Goal: Information Seeking & Learning: Learn about a topic

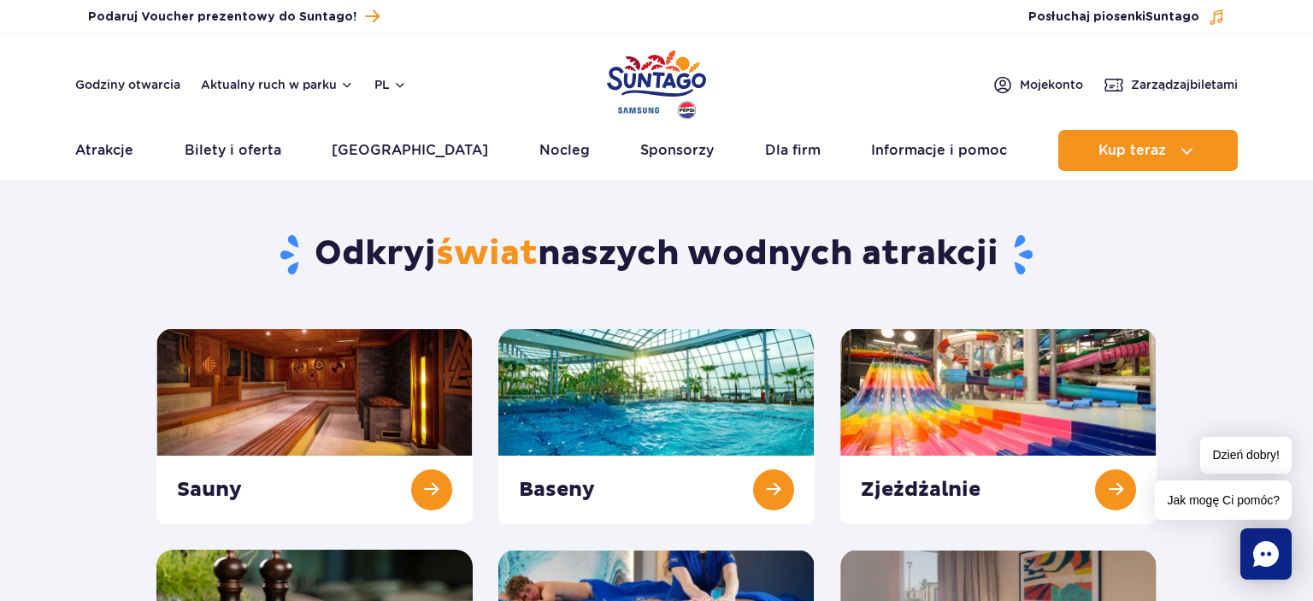
click at [1264, 312] on section "Odkryj świat naszych wodnych atrakcji Sauny Baseny Zjeżdżalnie Nocleg" at bounding box center [656, 469] width 1313 height 554
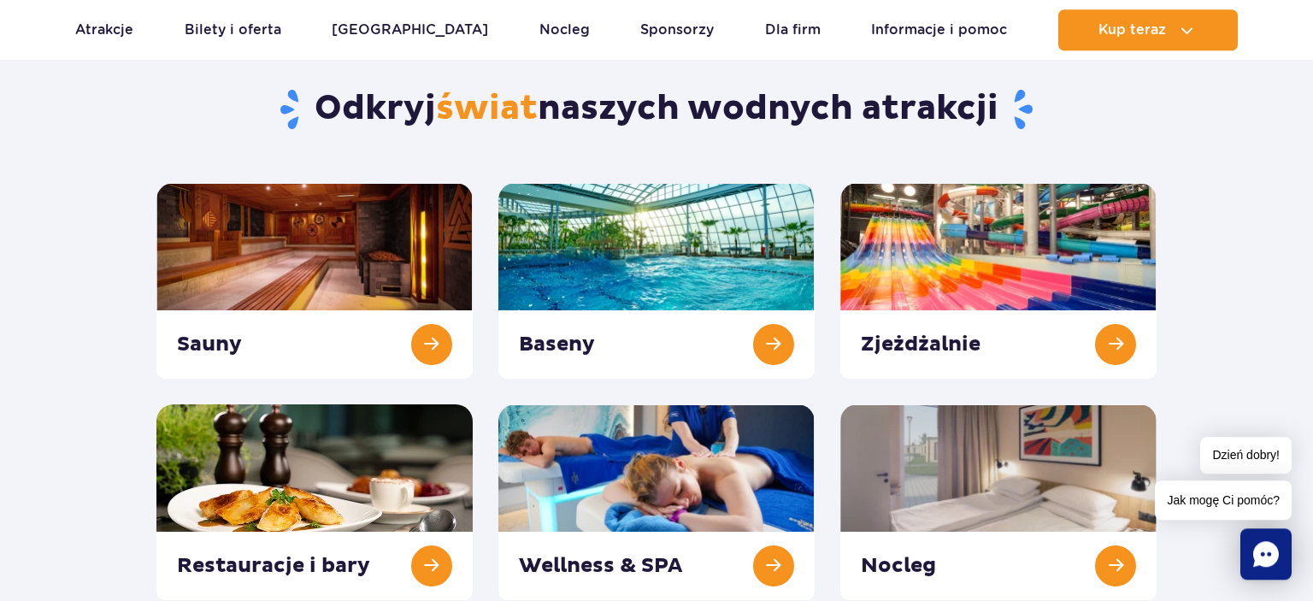
scroll to position [180, 0]
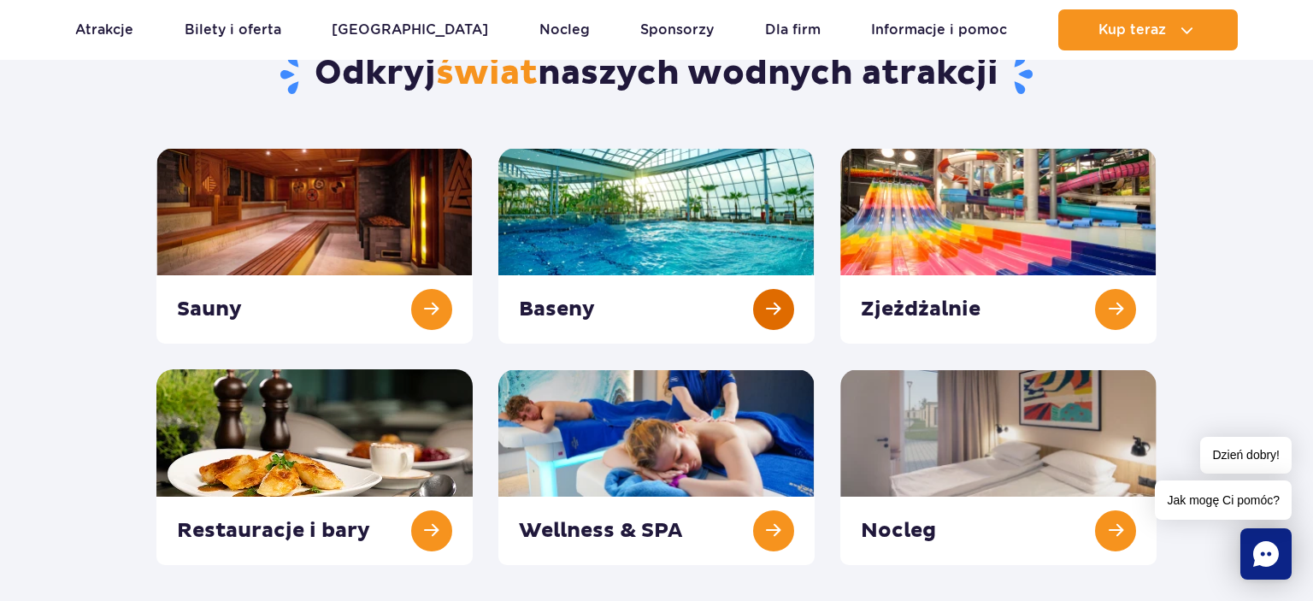
click at [672, 219] on link at bounding box center [657, 246] width 316 height 196
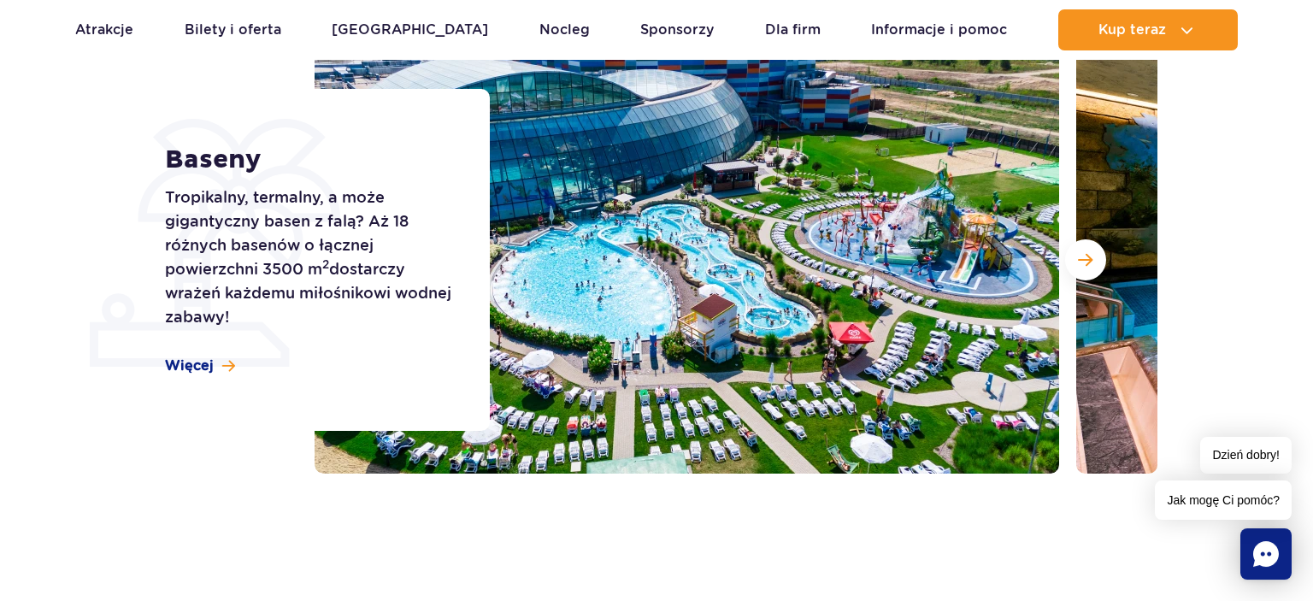
scroll to position [270, 0]
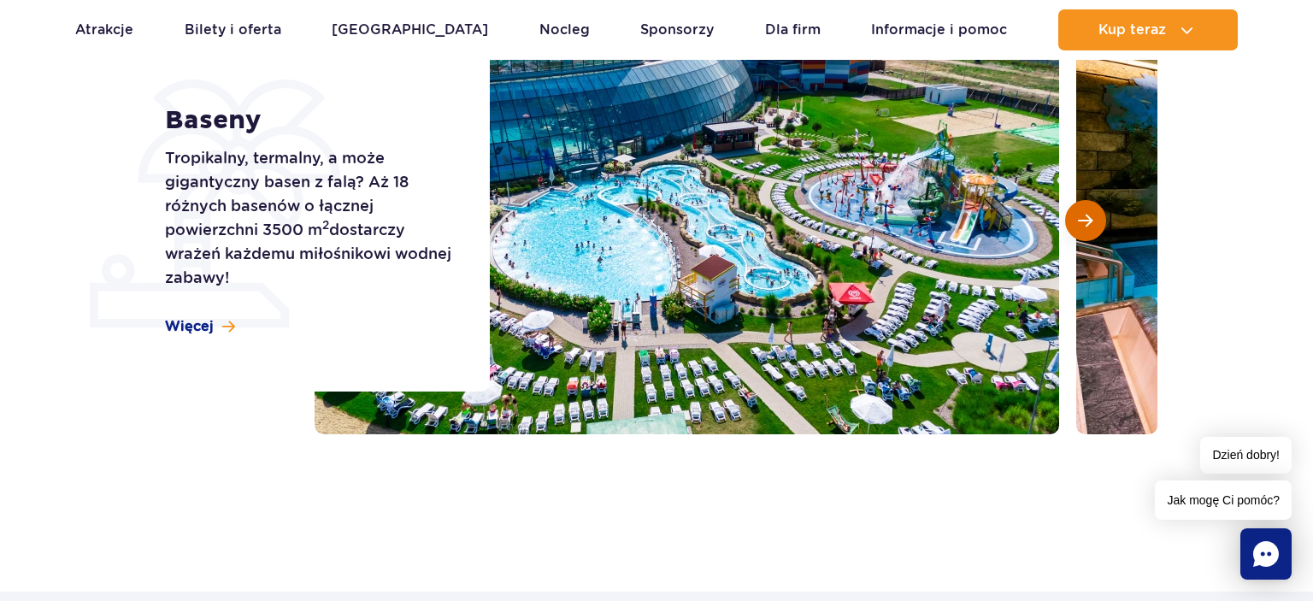
click at [1081, 224] on span "Następny slajd" at bounding box center [1085, 220] width 15 height 15
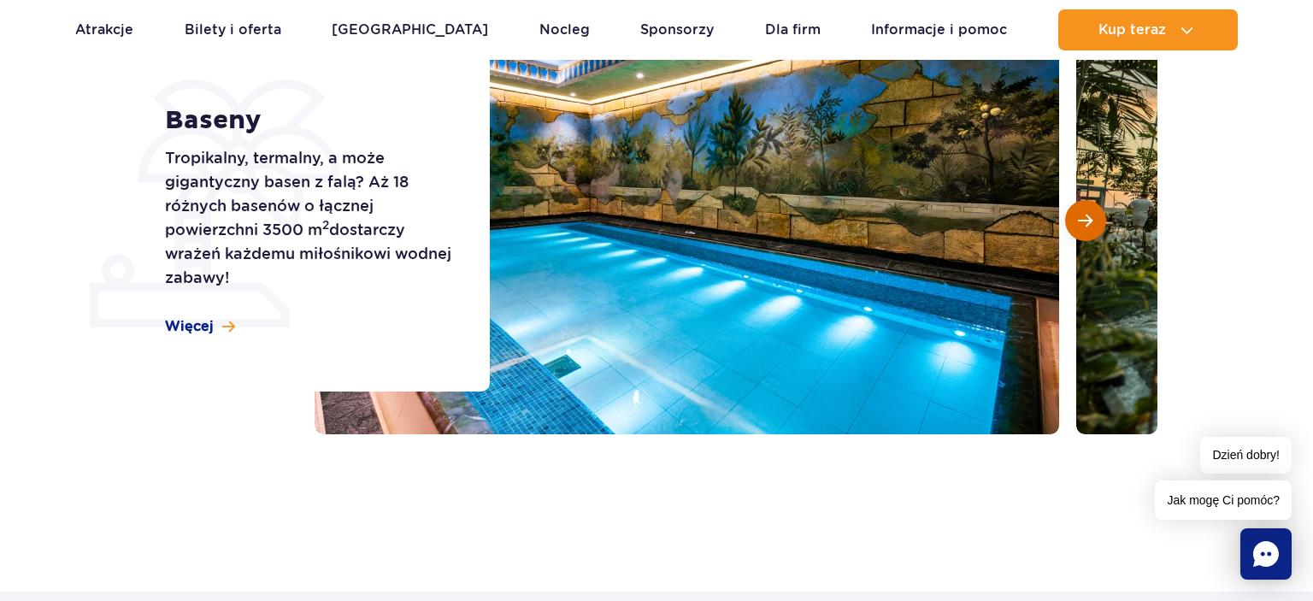
click at [1086, 222] on span "Następny slajd" at bounding box center [1085, 220] width 15 height 15
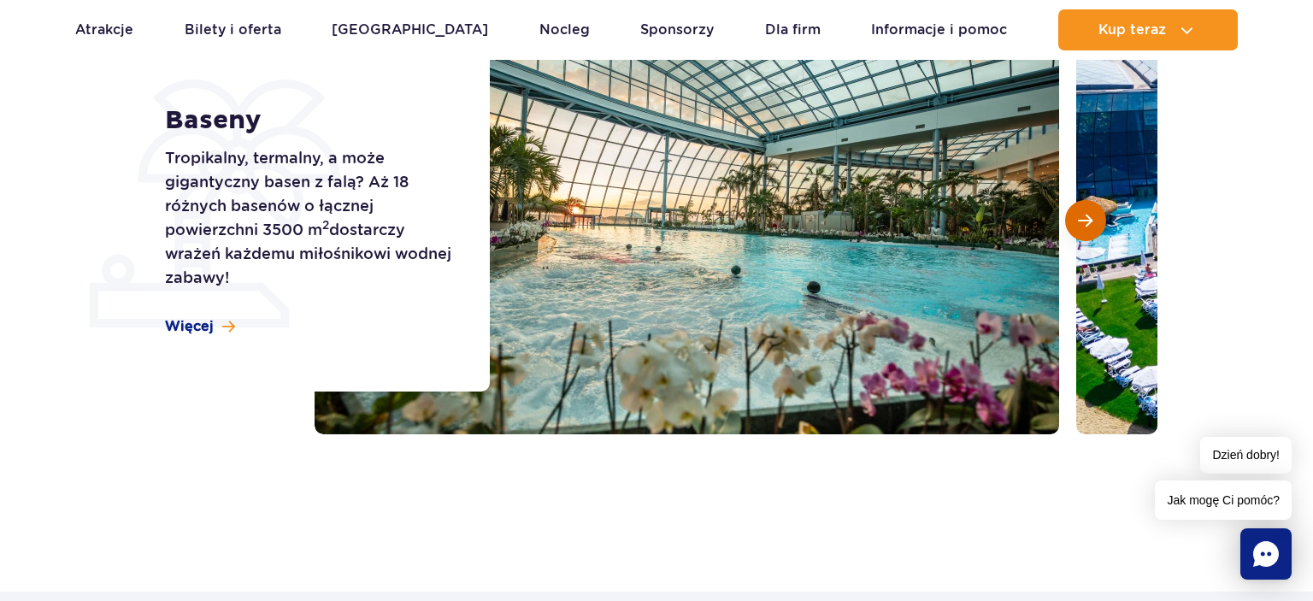
click at [1088, 222] on span "Następny slajd" at bounding box center [1085, 220] width 15 height 15
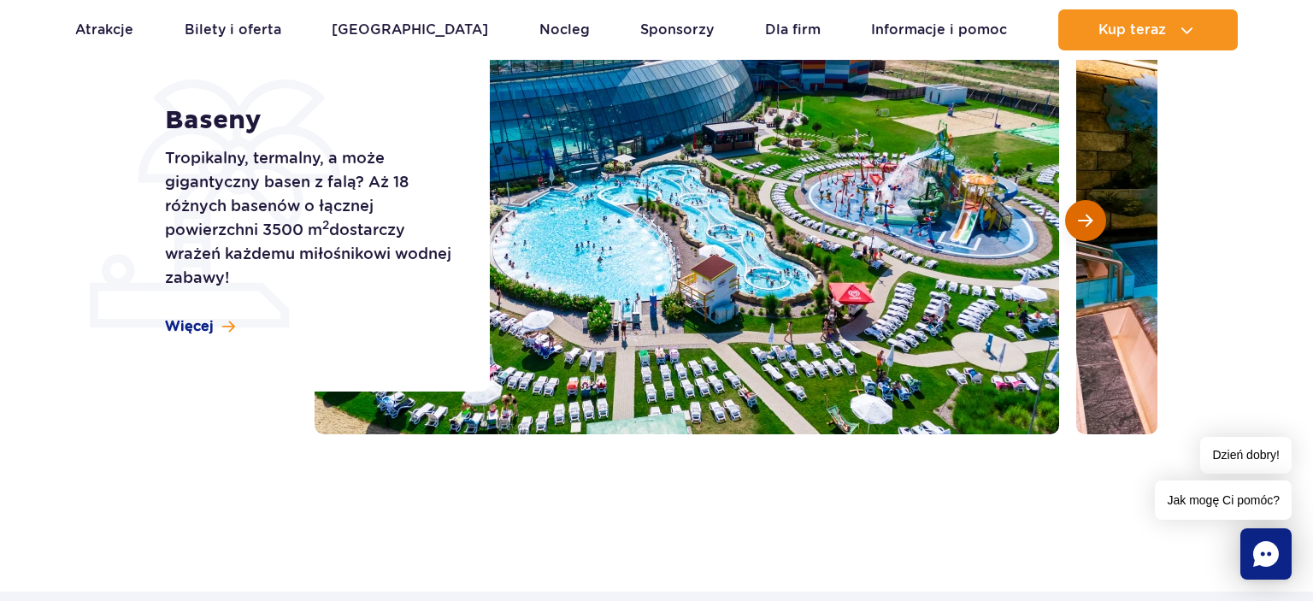
click at [1088, 222] on span "Następny slajd" at bounding box center [1085, 220] width 15 height 15
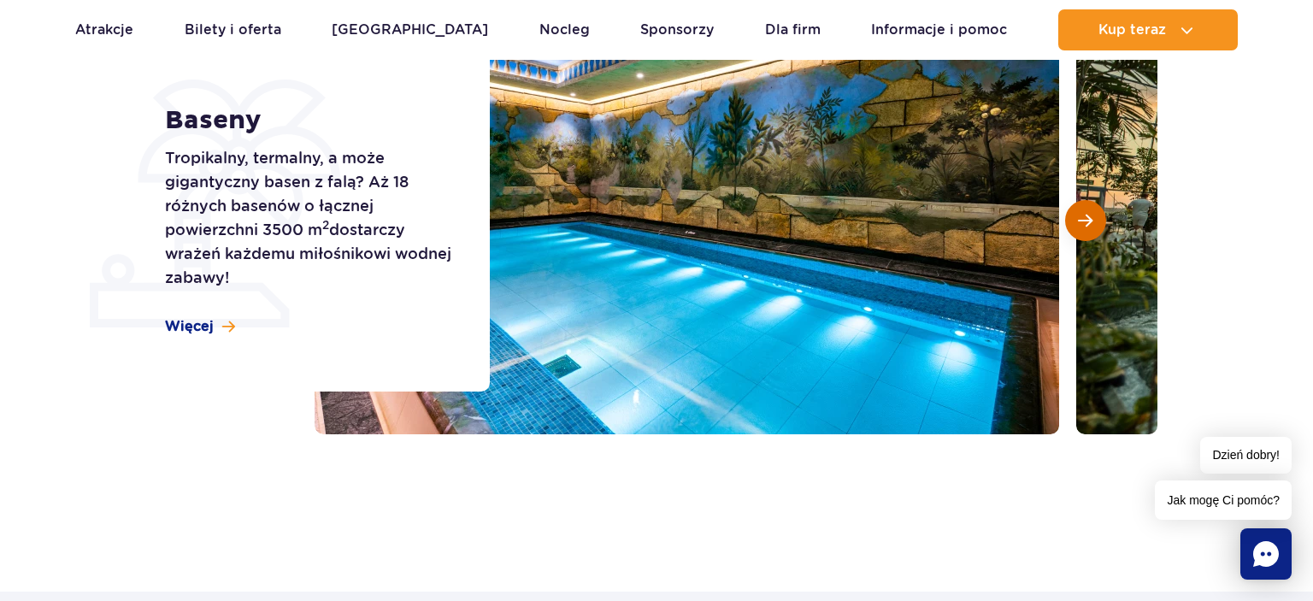
click at [1088, 222] on span "Następny slajd" at bounding box center [1085, 220] width 15 height 15
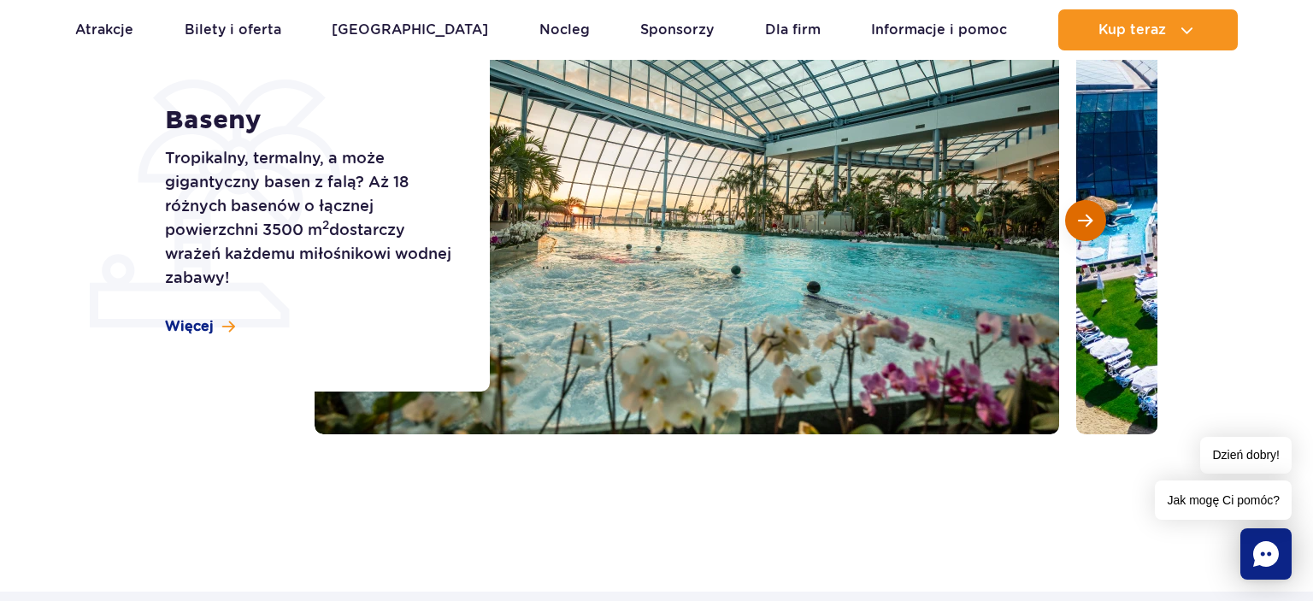
click at [1088, 222] on span "Następny slajd" at bounding box center [1085, 220] width 15 height 15
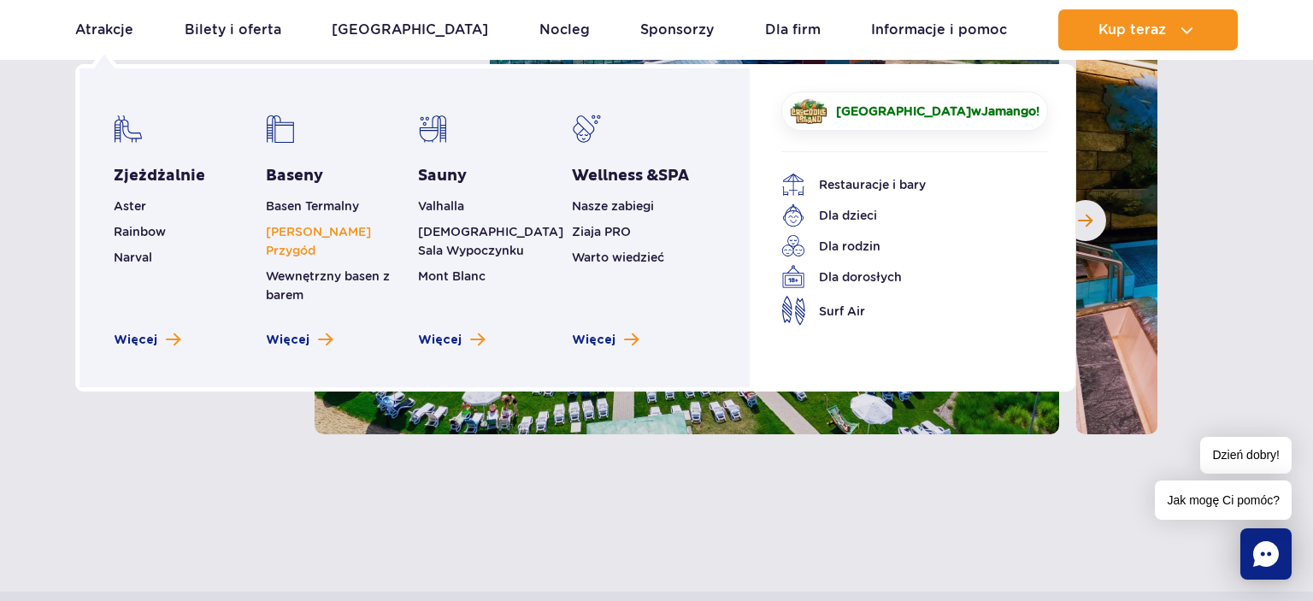
click at [354, 227] on link "[PERSON_NAME] Przygód" at bounding box center [318, 241] width 105 height 32
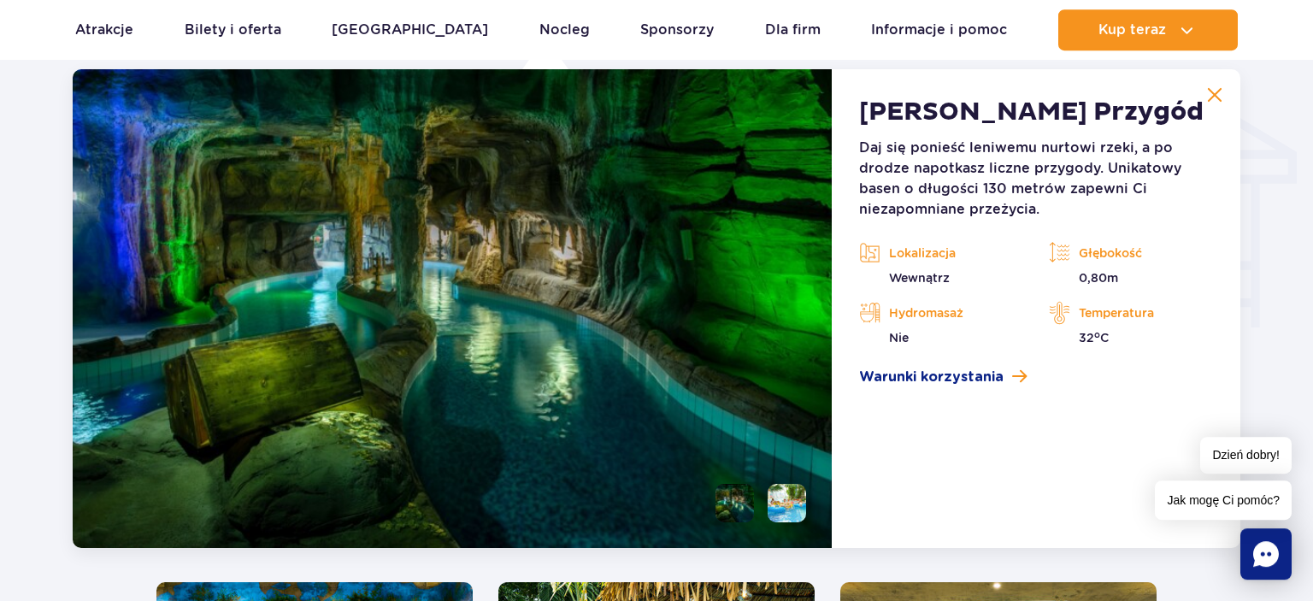
scroll to position [2059, 0]
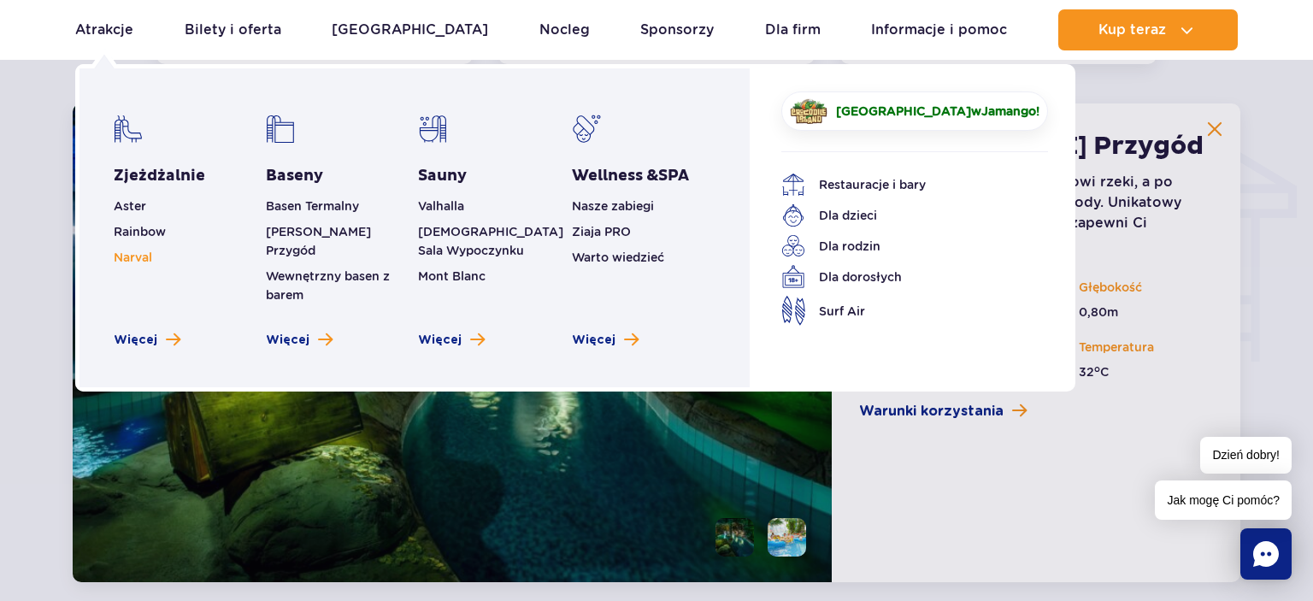
click at [131, 258] on span "Narval" at bounding box center [133, 258] width 38 height 14
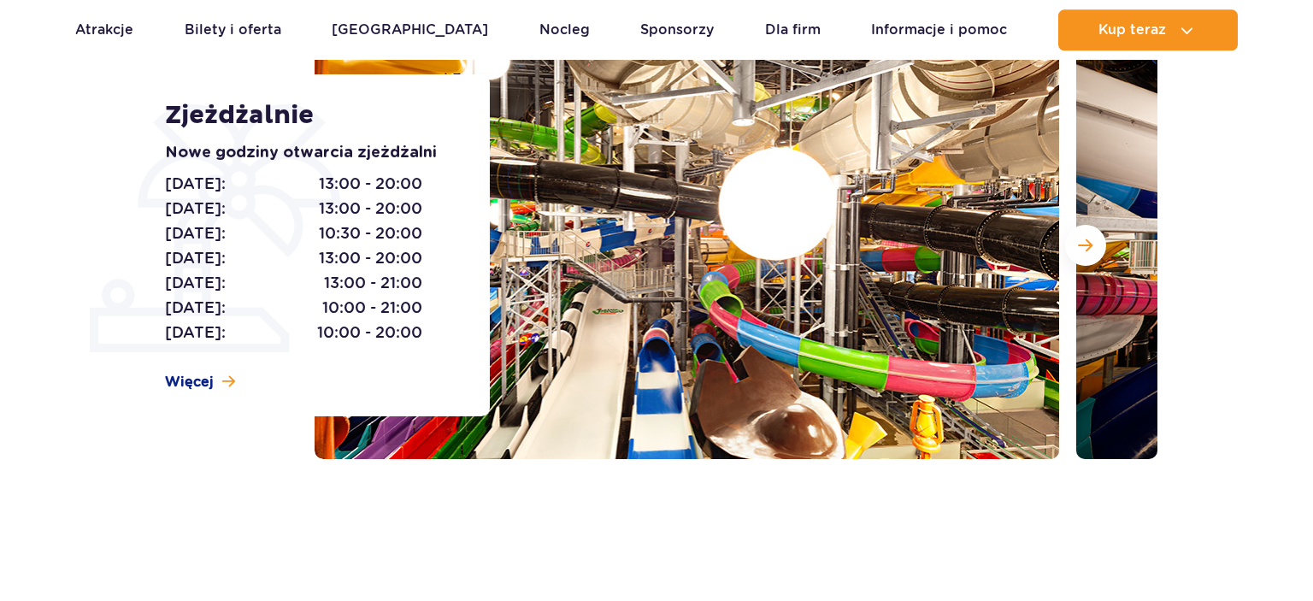
scroll to position [270, 0]
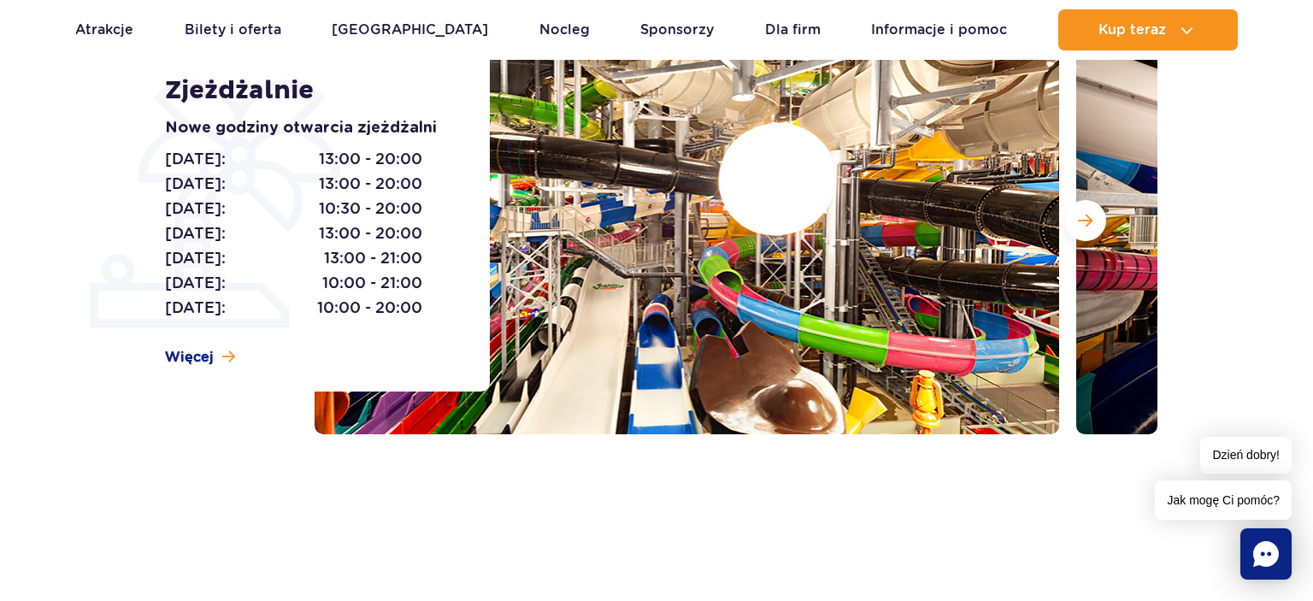
click at [1289, 292] on section "Zjeżdżalnie Nowe godziny otwarcia zjeżdżalni Poniedziałek: 13:00 - 20:00 Wtorek…" at bounding box center [656, 221] width 1313 height 428
click at [173, 351] on span "Więcej" at bounding box center [189, 357] width 49 height 19
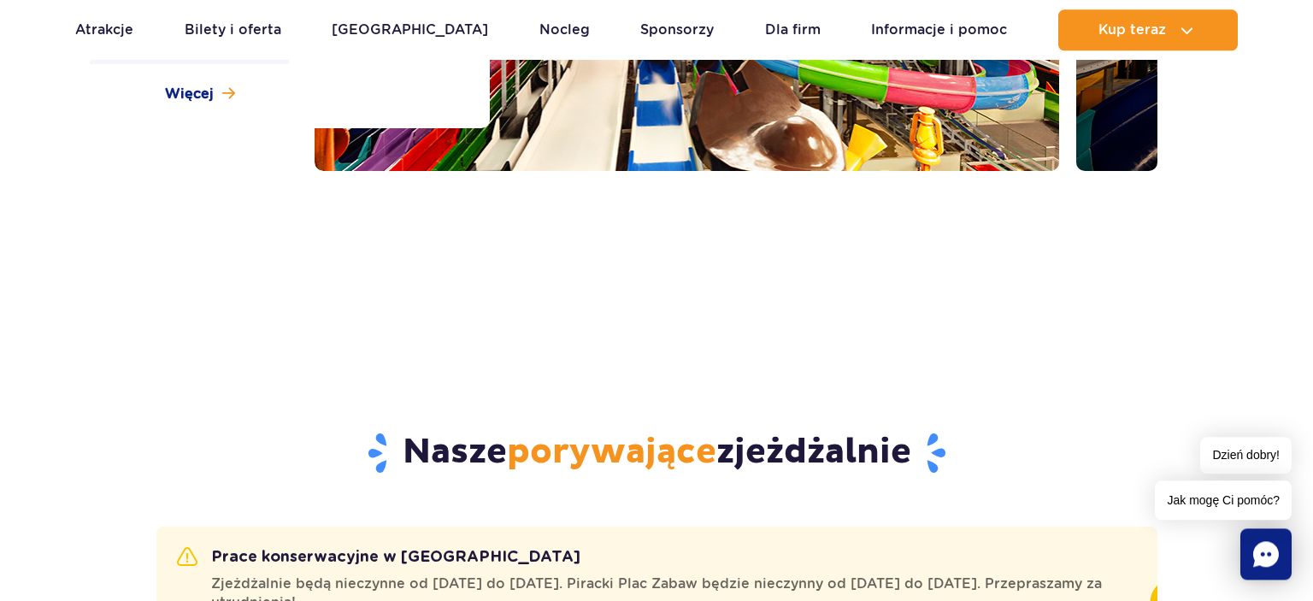
scroll to position [320, 0]
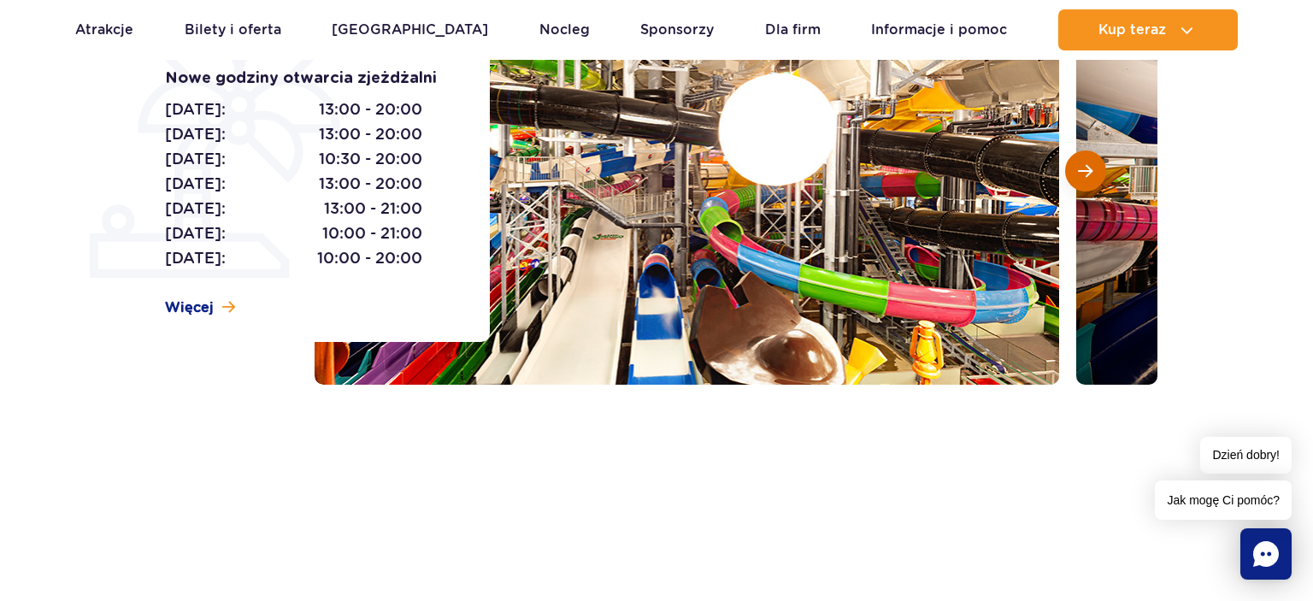
click at [1089, 176] on span "Następny slajd" at bounding box center [1085, 170] width 15 height 15
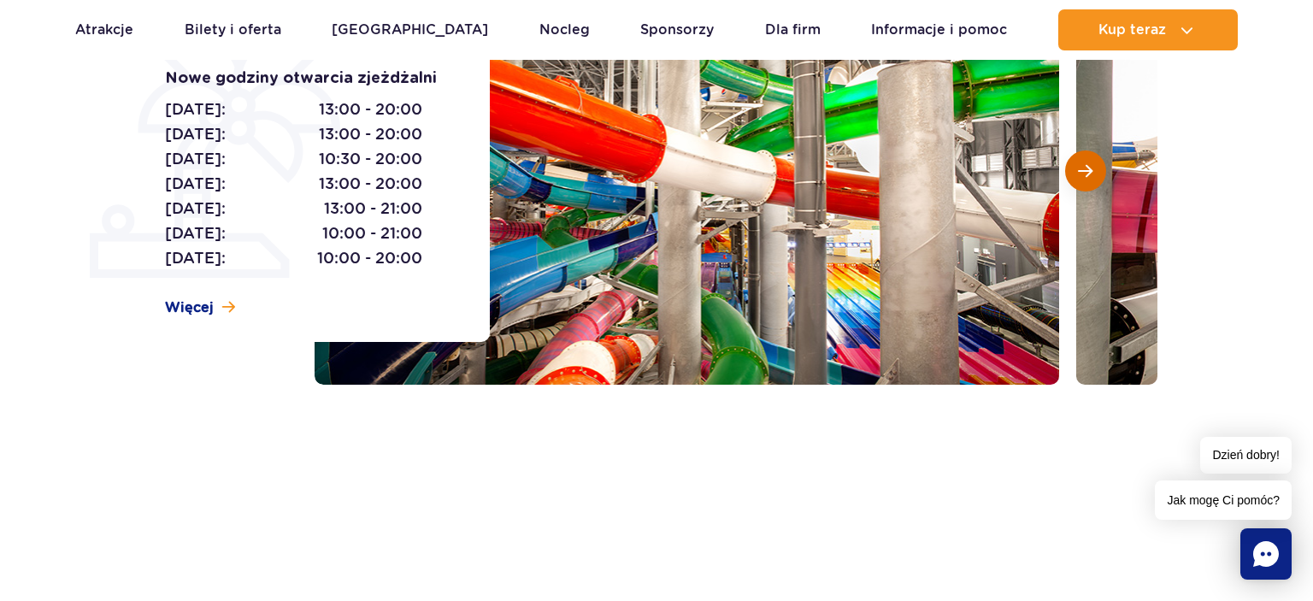
click at [1089, 176] on span "Następny slajd" at bounding box center [1085, 170] width 15 height 15
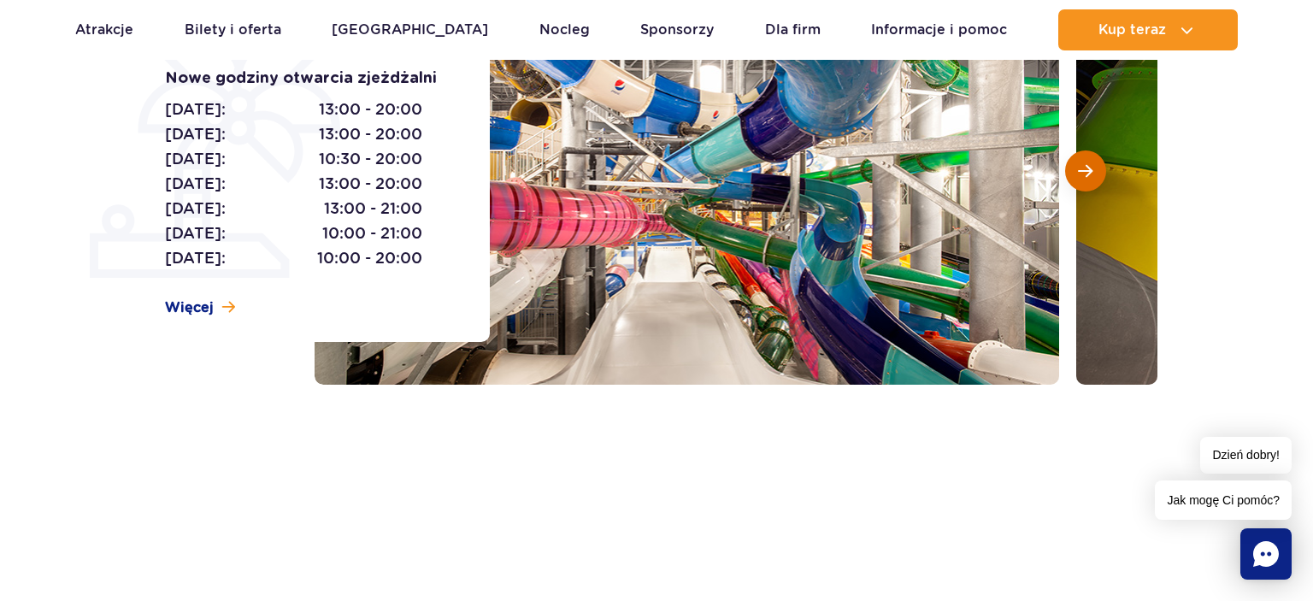
click at [1089, 176] on span "Następny slajd" at bounding box center [1085, 170] width 15 height 15
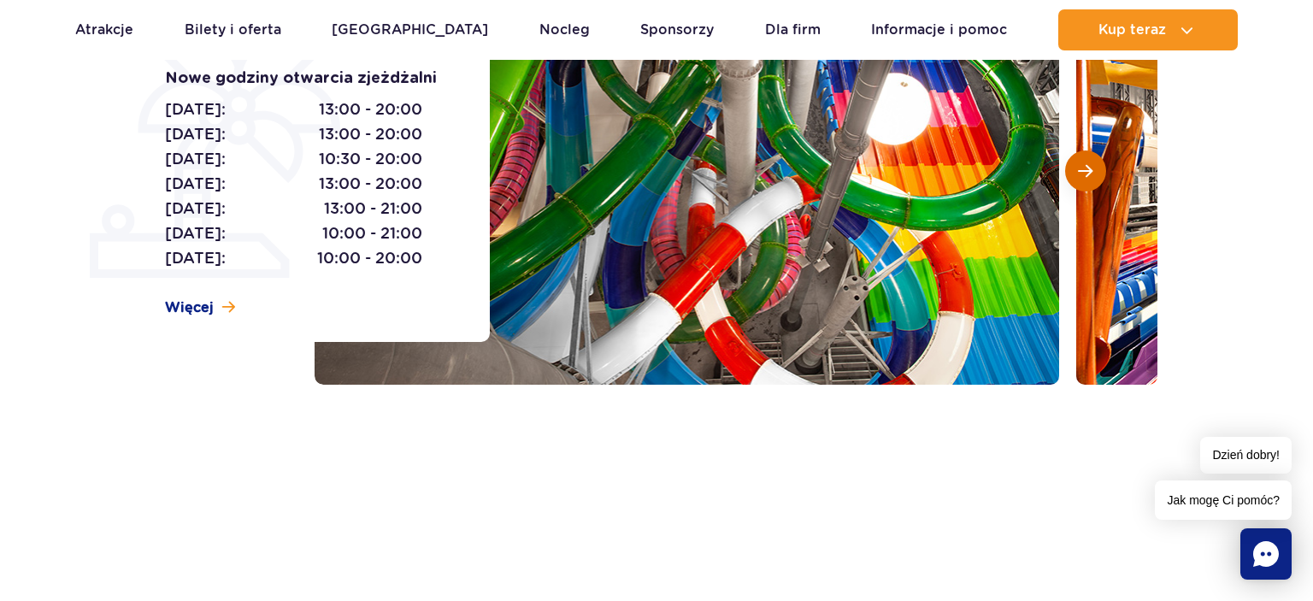
click at [1089, 176] on span "Następny slajd" at bounding box center [1085, 170] width 15 height 15
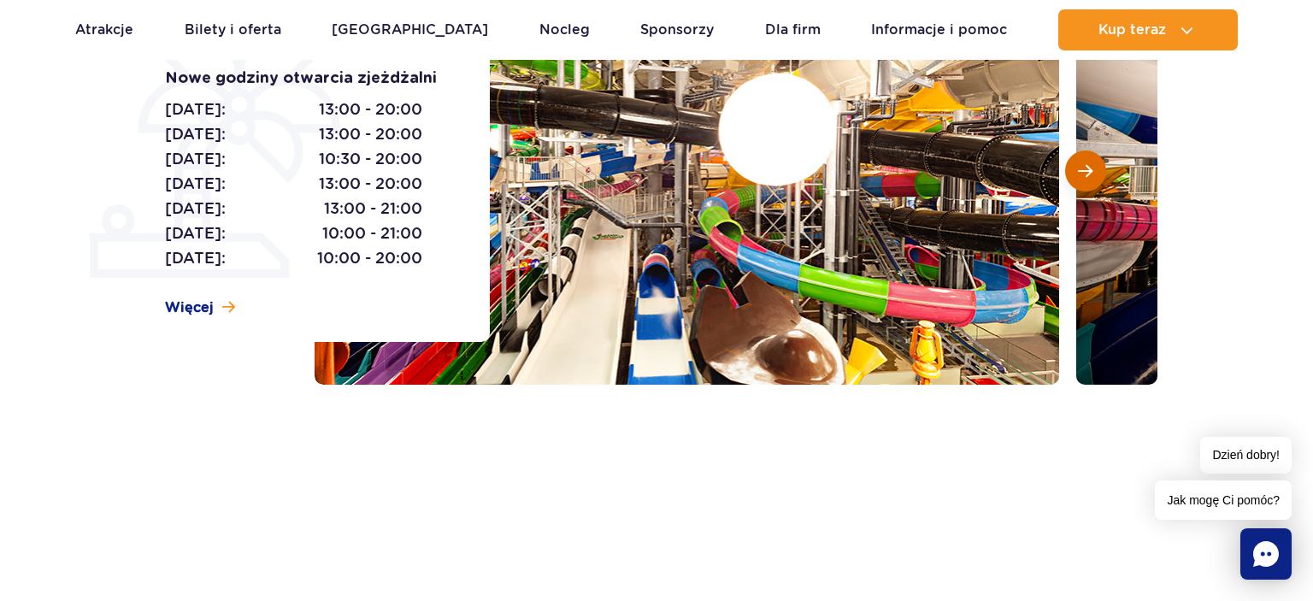
click at [1089, 176] on span "Następny slajd" at bounding box center [1085, 170] width 15 height 15
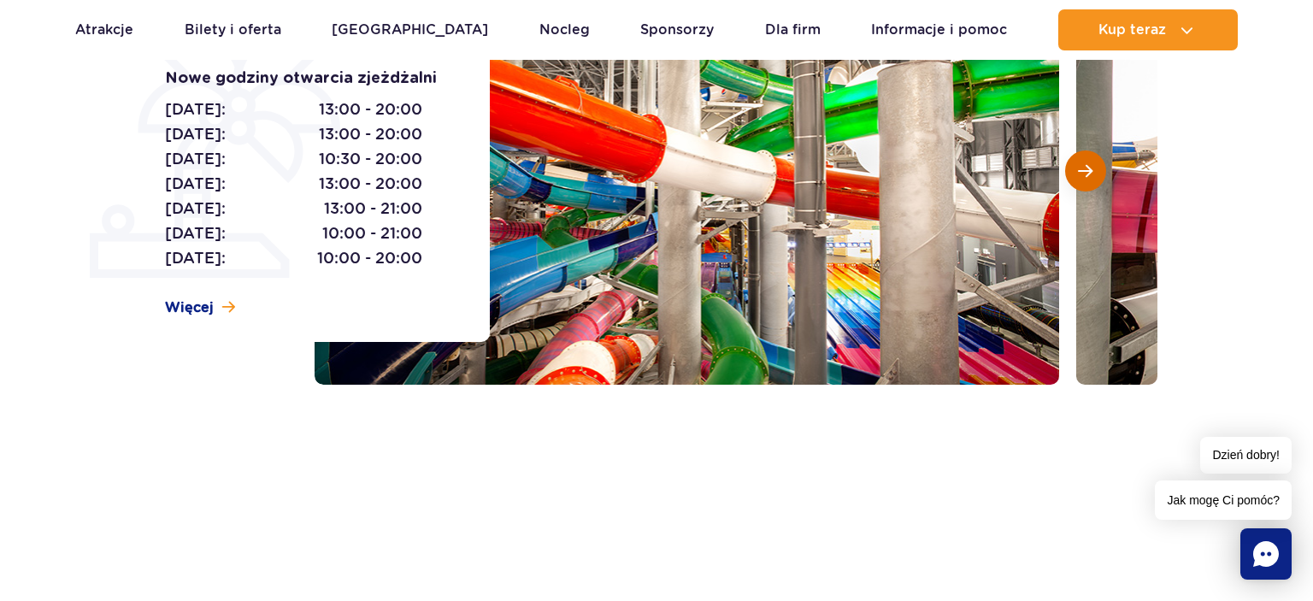
click at [1089, 176] on span "Następny slajd" at bounding box center [1085, 170] width 15 height 15
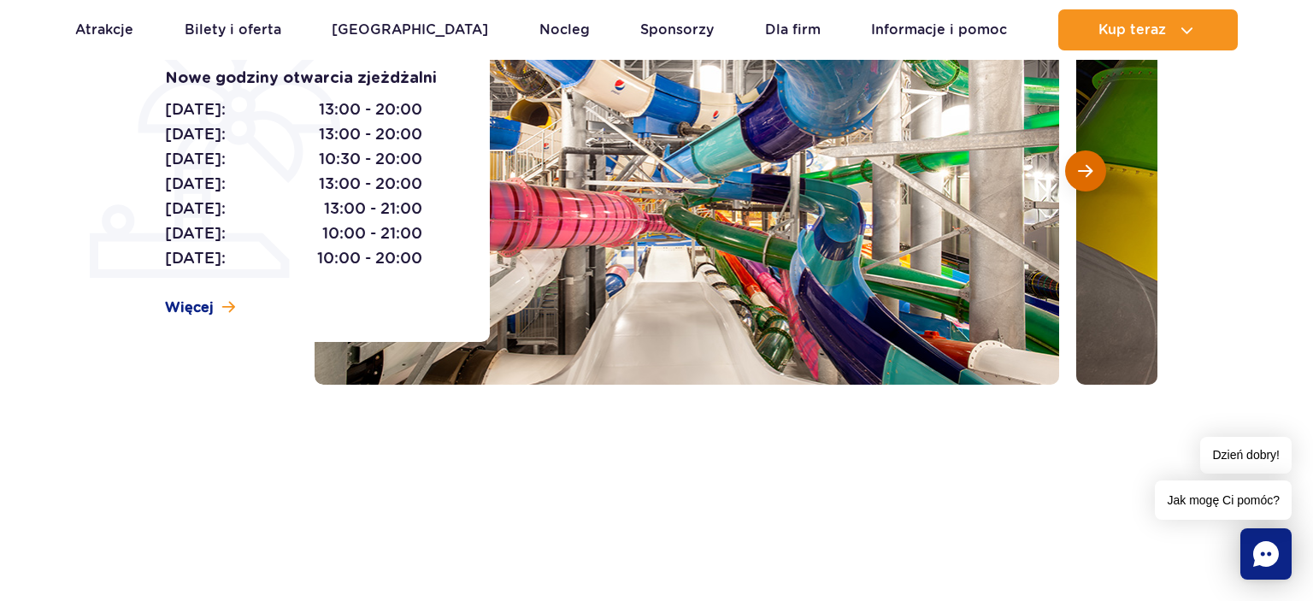
click at [1089, 176] on span "Następny slajd" at bounding box center [1085, 170] width 15 height 15
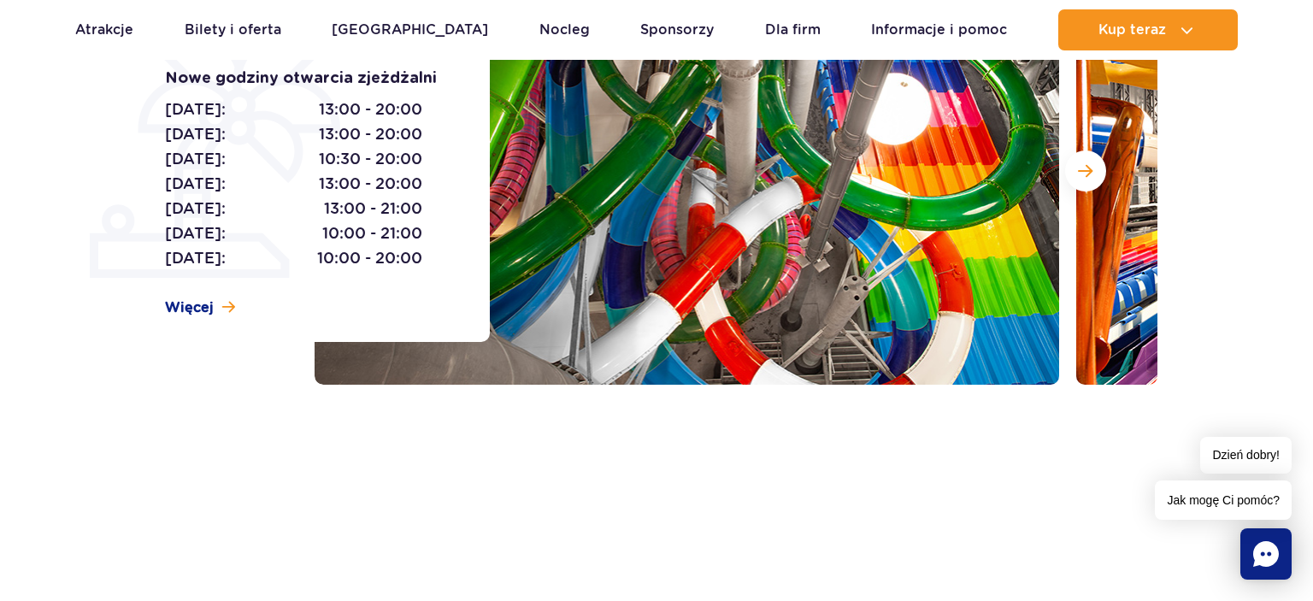
click at [1247, 199] on section "Zjeżdżalnie Nowe godziny otwarcia zjeżdżalni Poniedziałek: 13:00 - 20:00 Wtorek…" at bounding box center [656, 171] width 1313 height 428
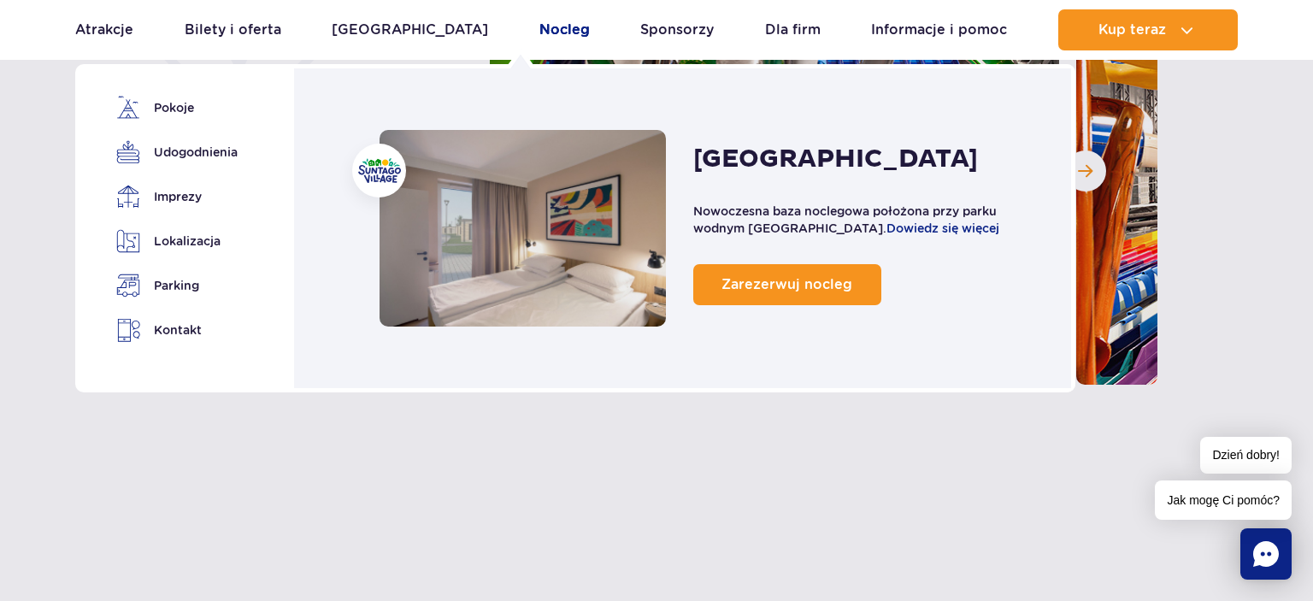
click at [540, 27] on link "Nocleg" at bounding box center [565, 29] width 50 height 41
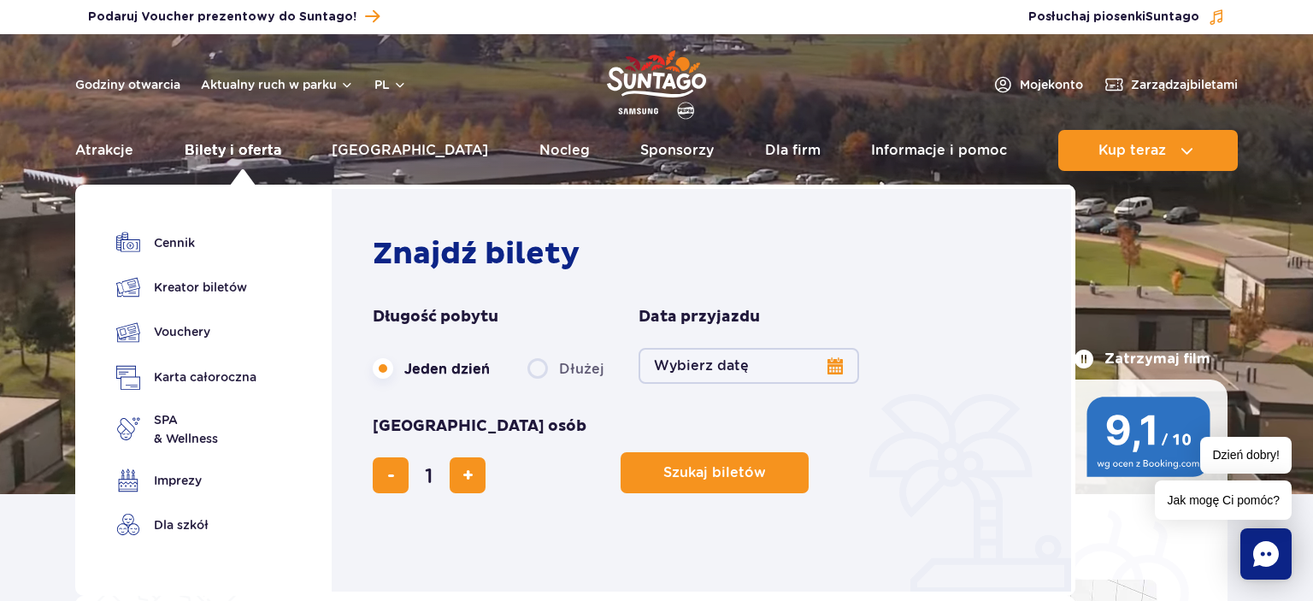
click at [248, 153] on link "Bilety i oferta" at bounding box center [233, 150] width 97 height 41
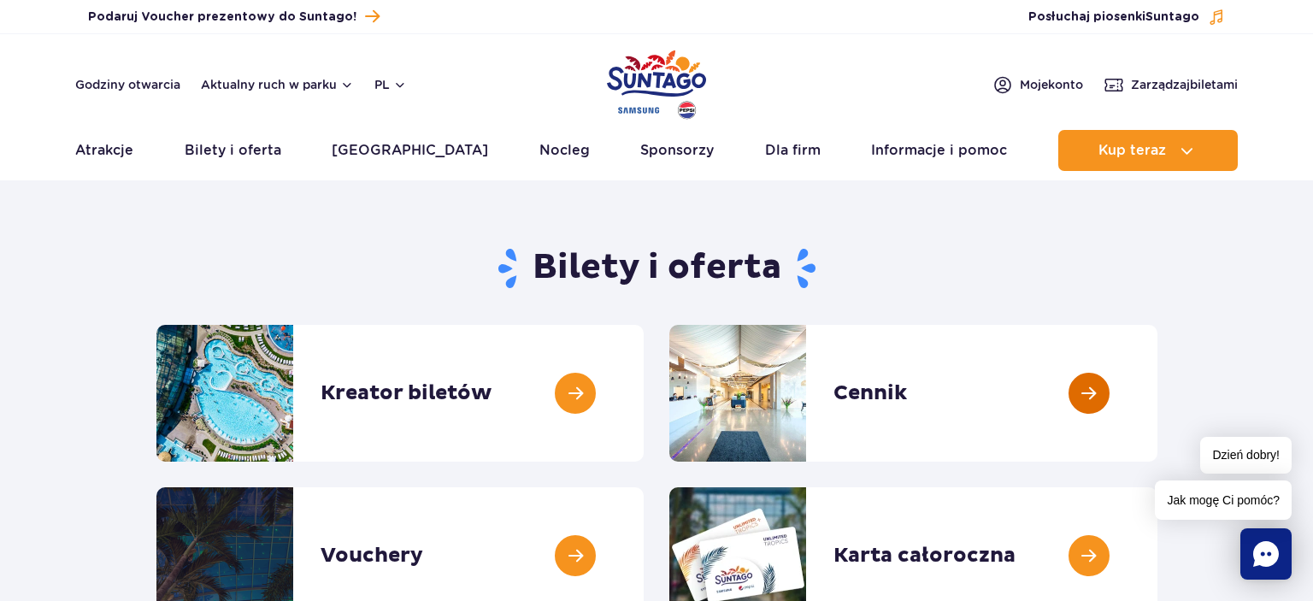
click at [1158, 393] on link at bounding box center [1158, 393] width 0 height 137
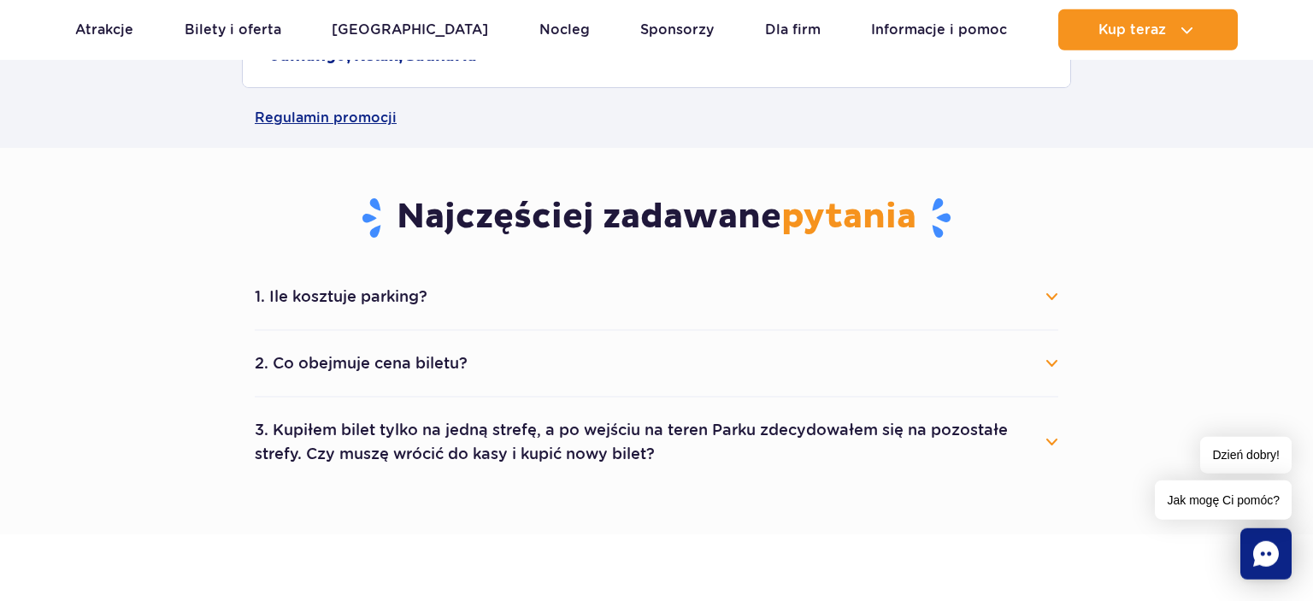
scroll to position [812, 0]
click at [1050, 363] on button "2. Co obejmuje cena biletu?" at bounding box center [657, 363] width 804 height 38
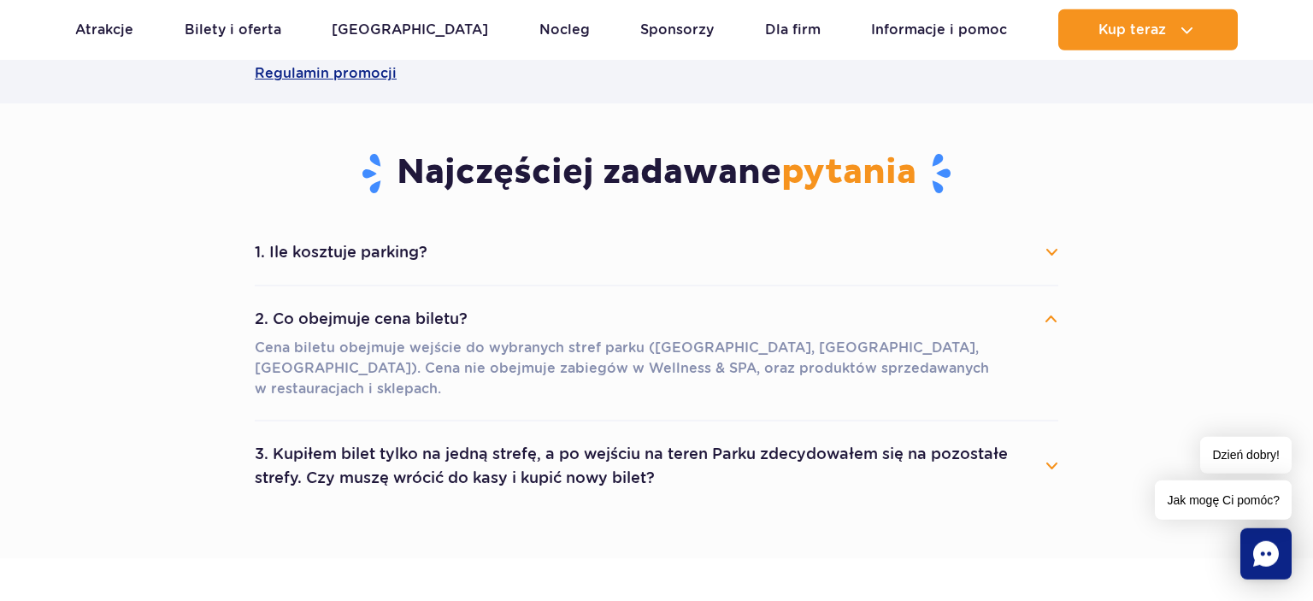
scroll to position [903, 0]
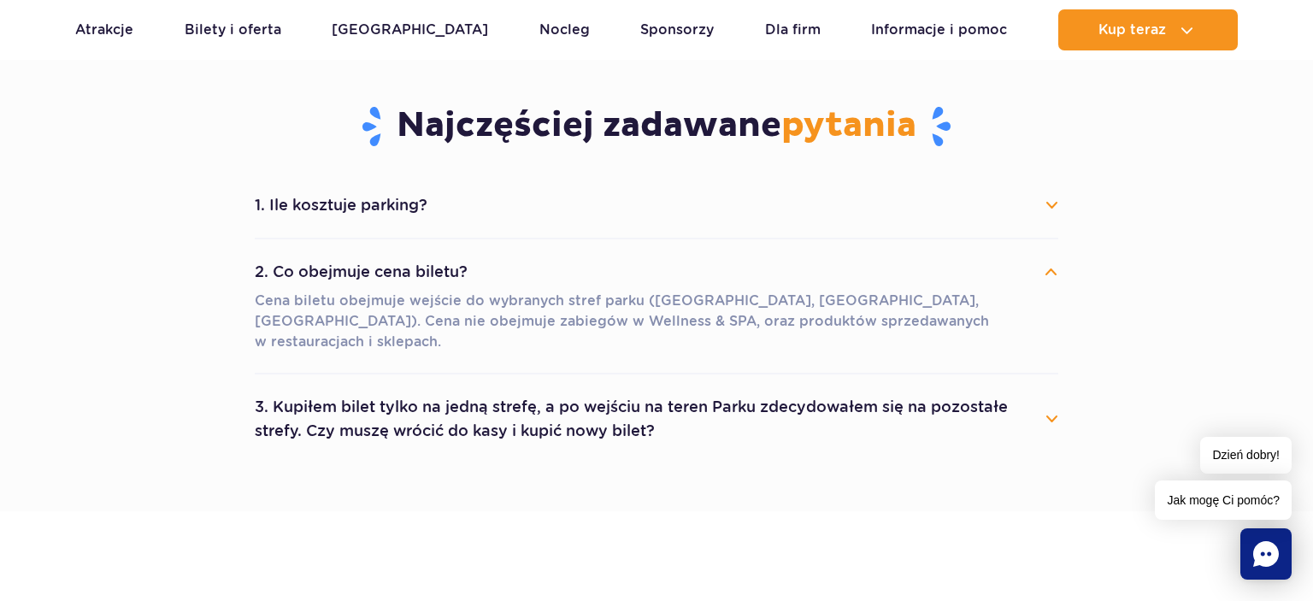
click at [1053, 209] on button "1. Ile kosztuje parking?" at bounding box center [657, 205] width 804 height 38
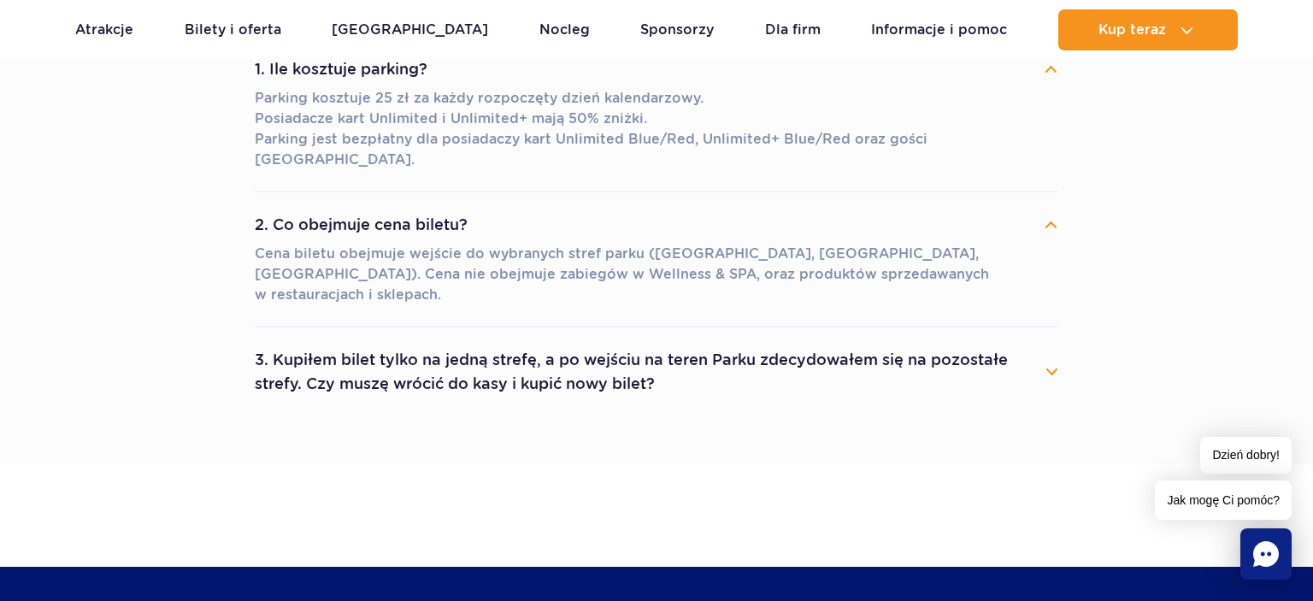
scroll to position [1083, 0]
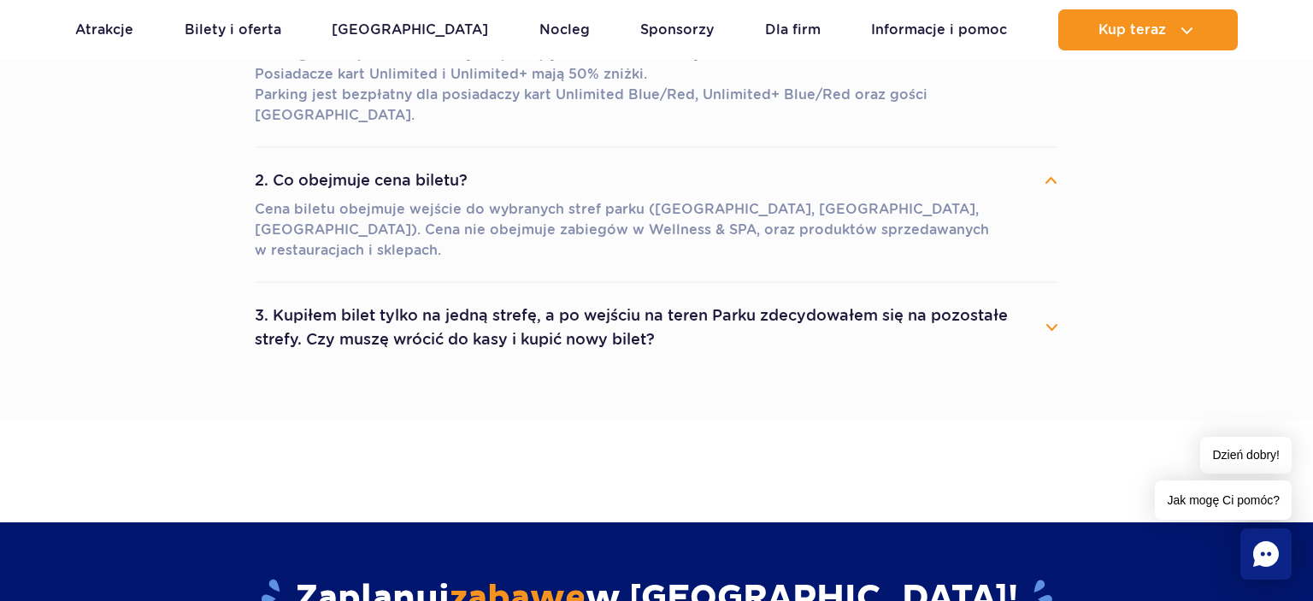
click at [1054, 297] on button "3. Kupiłem bilet tylko na jedną strefę, a po wejściu na teren Parku zdecydowałe…" at bounding box center [657, 328] width 804 height 62
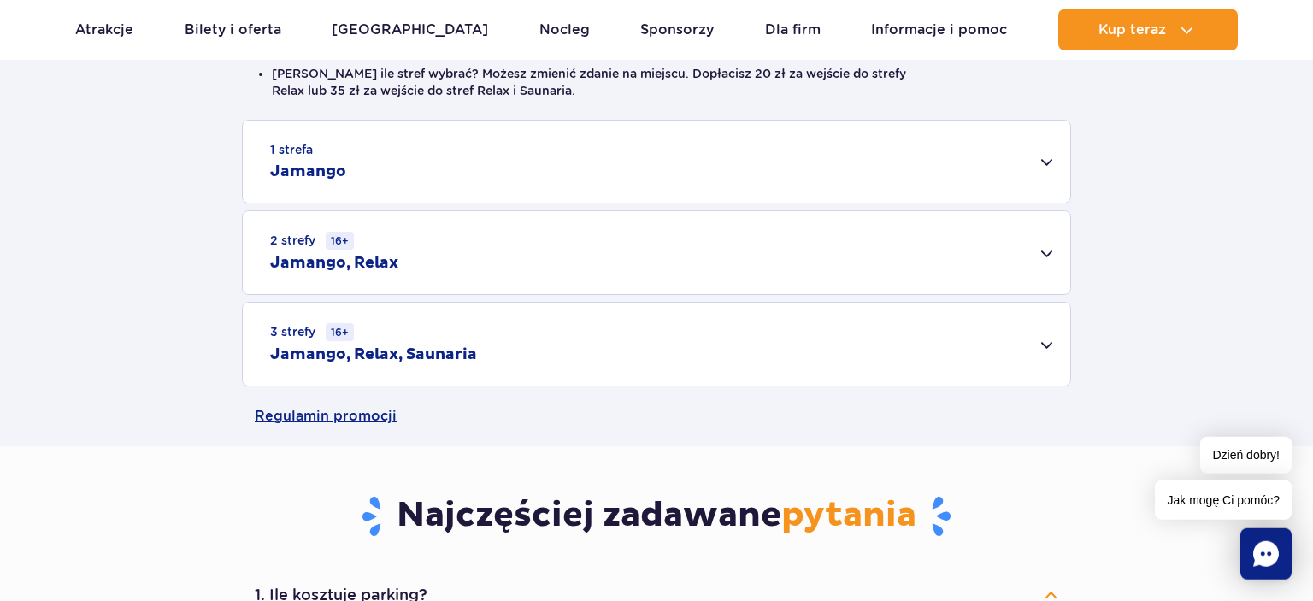
scroll to position [451, 0]
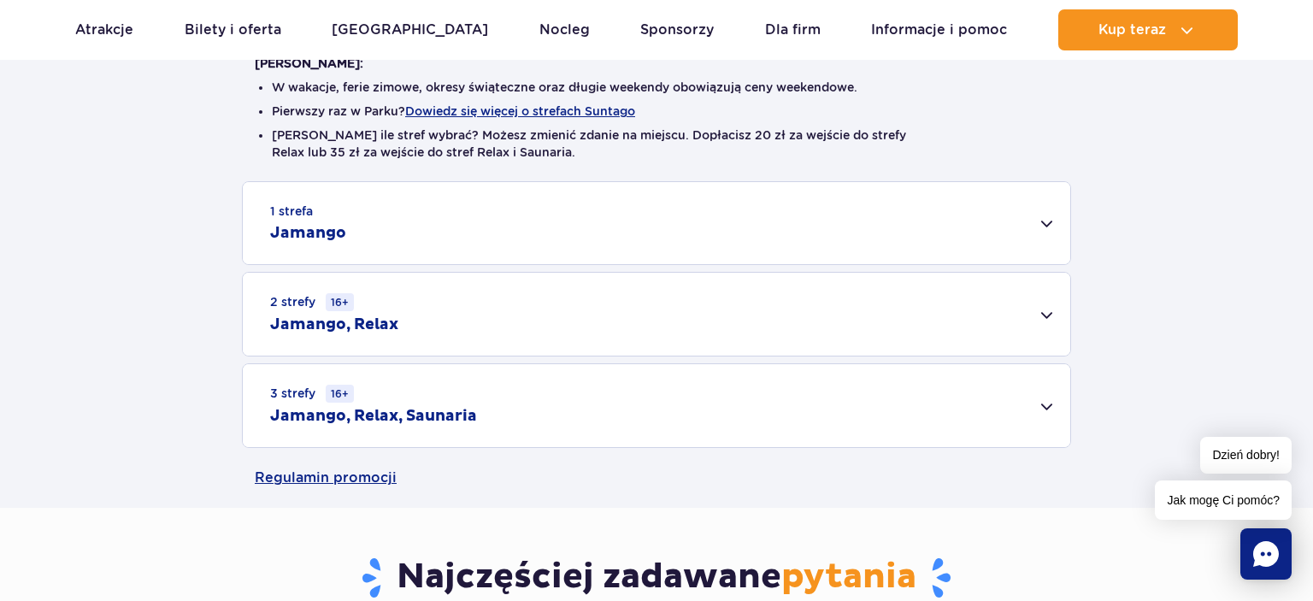
click at [328, 233] on h2 "Jamango" at bounding box center [308, 233] width 76 height 21
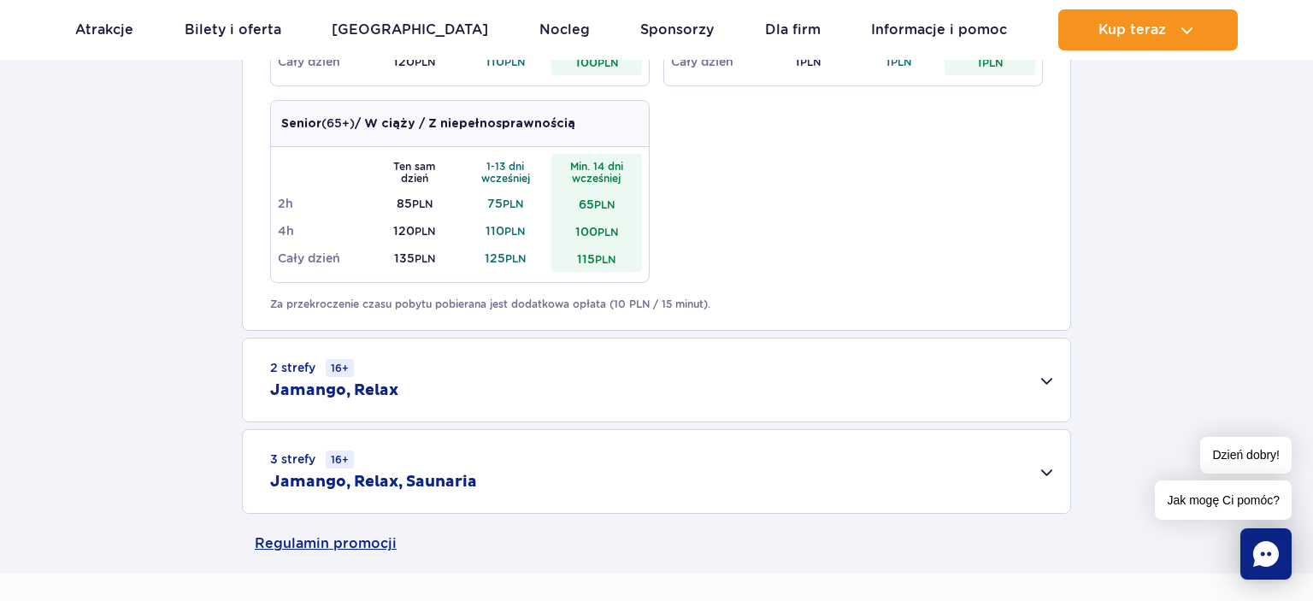
scroll to position [993, 0]
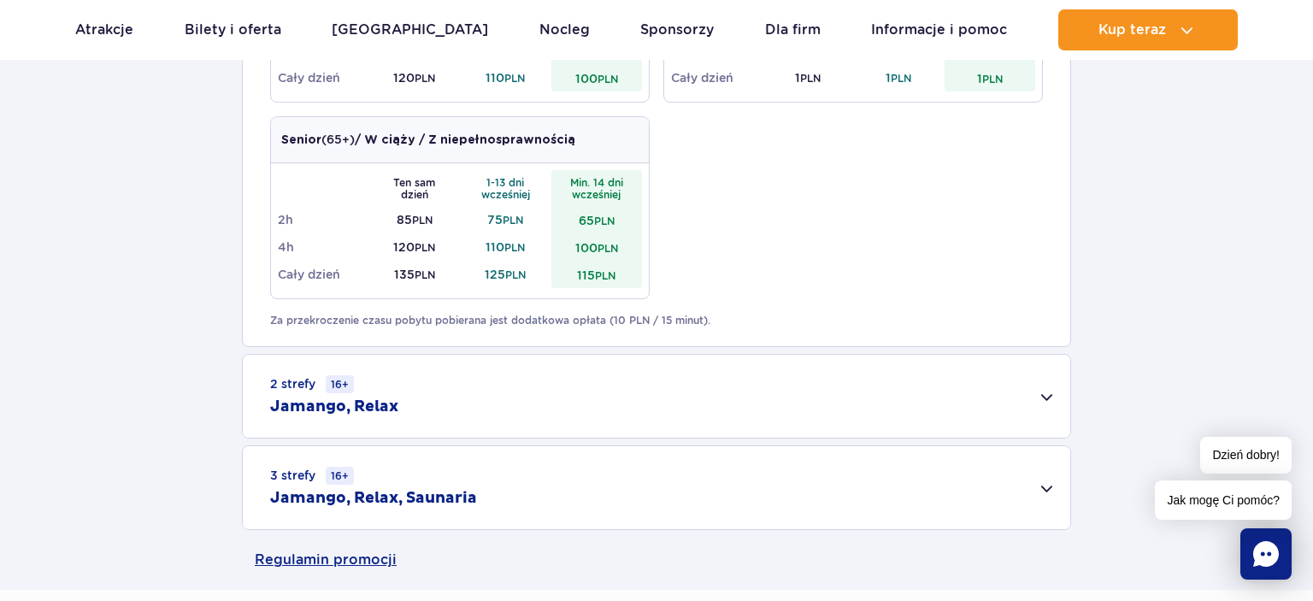
click at [1043, 399] on div "2 strefy 16+ Jamango, Relax" at bounding box center [657, 396] width 828 height 83
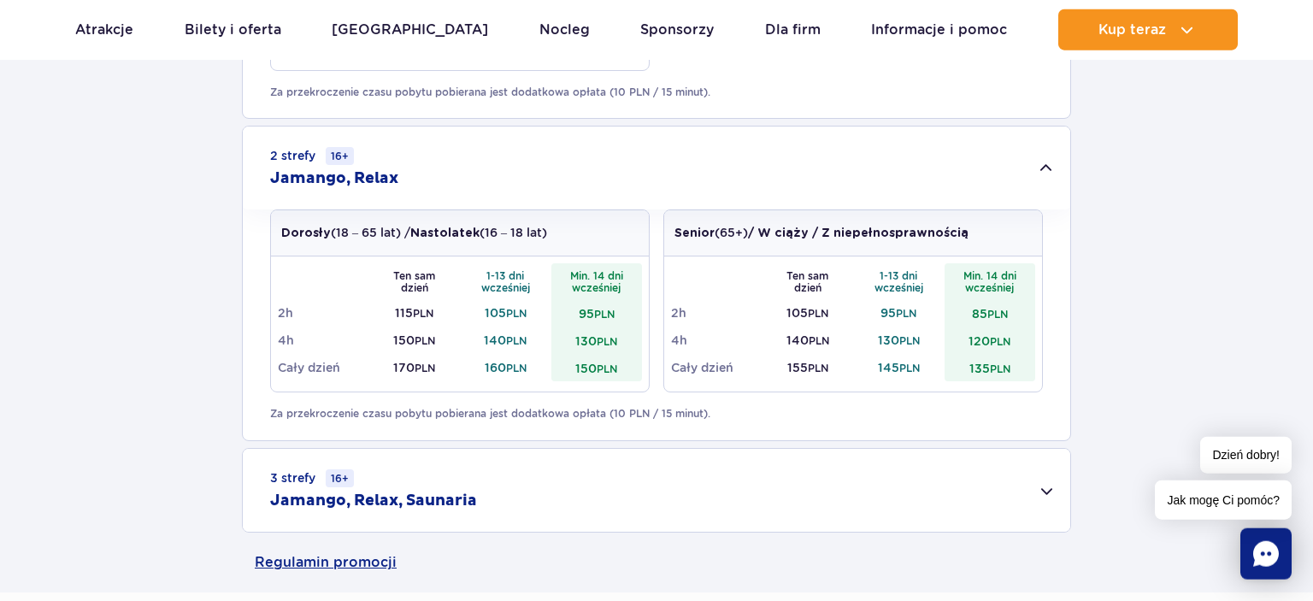
scroll to position [1264, 0]
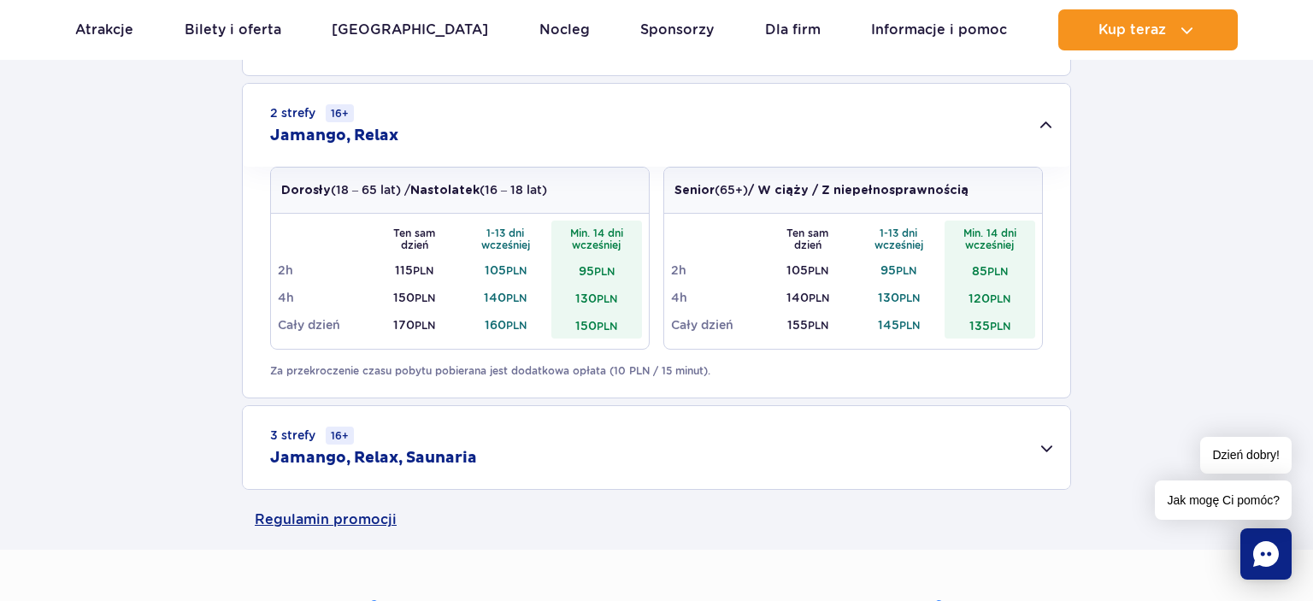
click at [1050, 448] on div "3 strefy 16+ Jamango, Relax, Saunaria" at bounding box center [657, 447] width 828 height 83
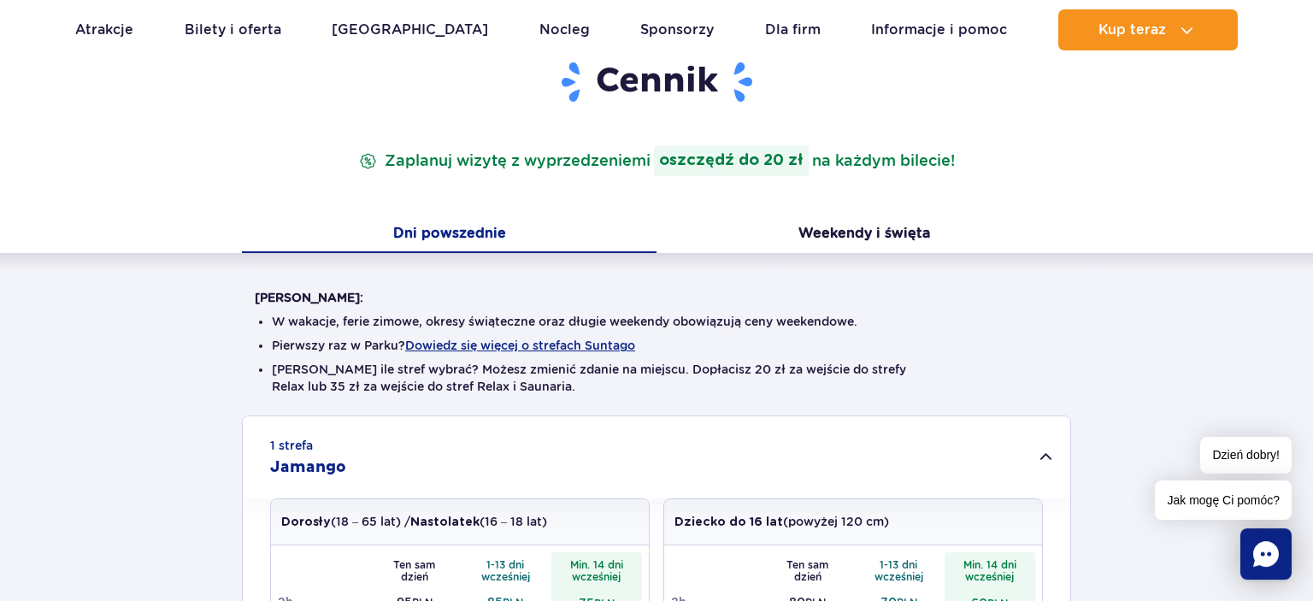
scroll to position [180, 0]
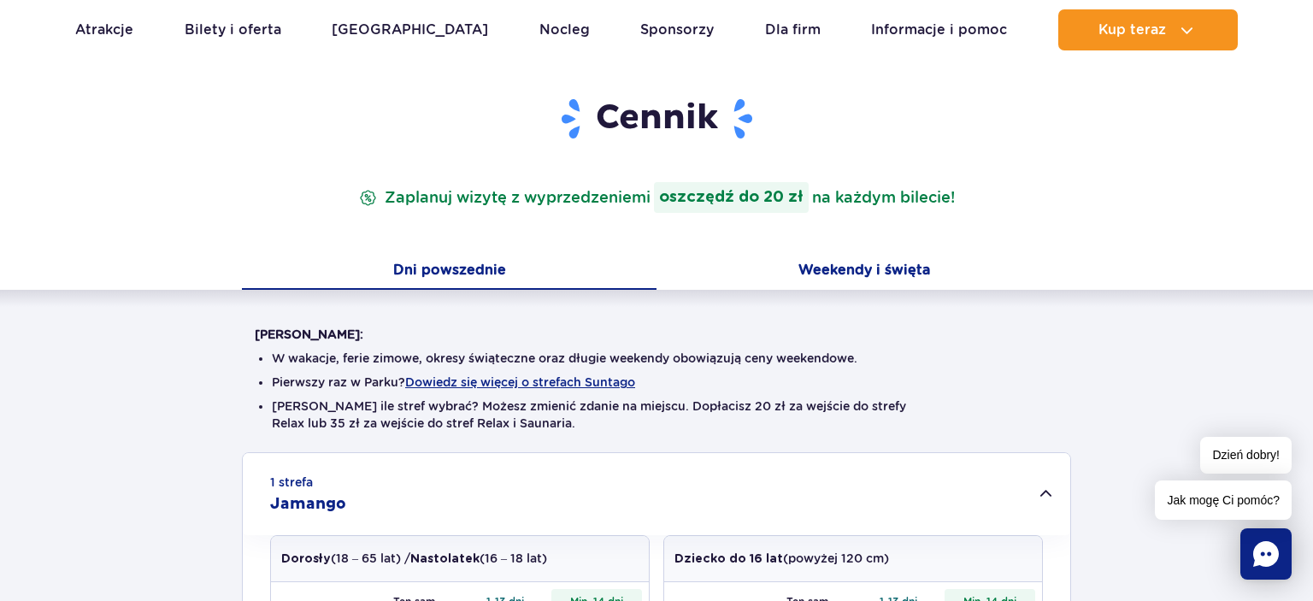
click at [843, 274] on button "Weekendy i święta" at bounding box center [864, 272] width 415 height 36
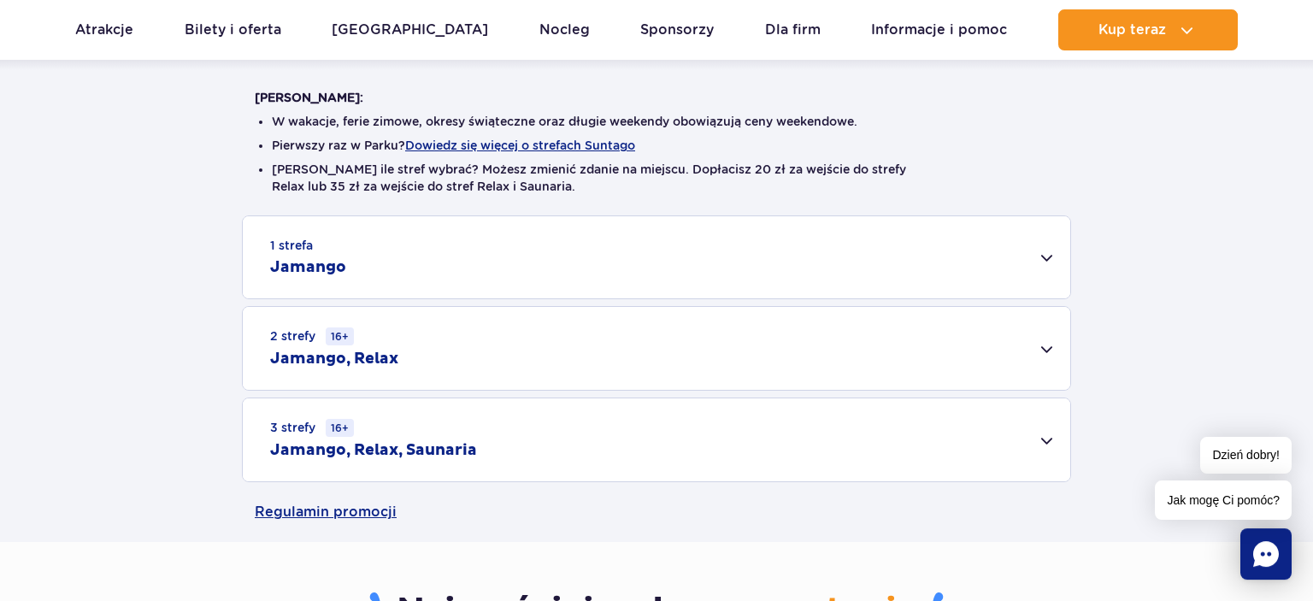
scroll to position [0, 0]
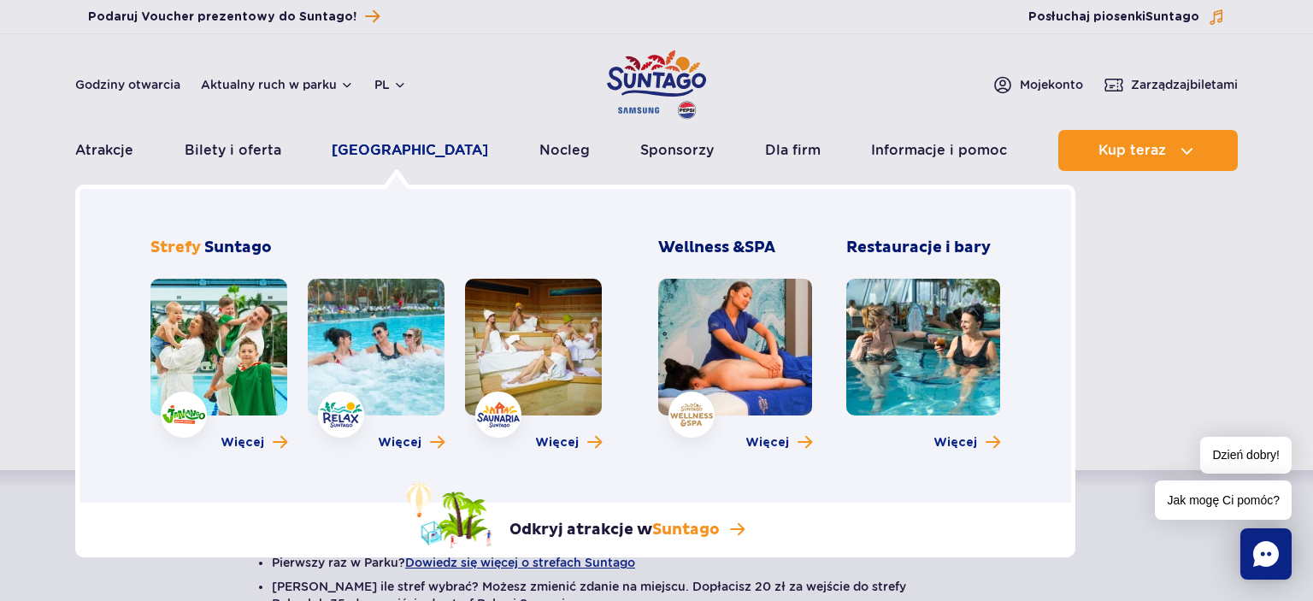
click at [395, 146] on link "[GEOGRAPHIC_DATA]" at bounding box center [410, 150] width 156 height 41
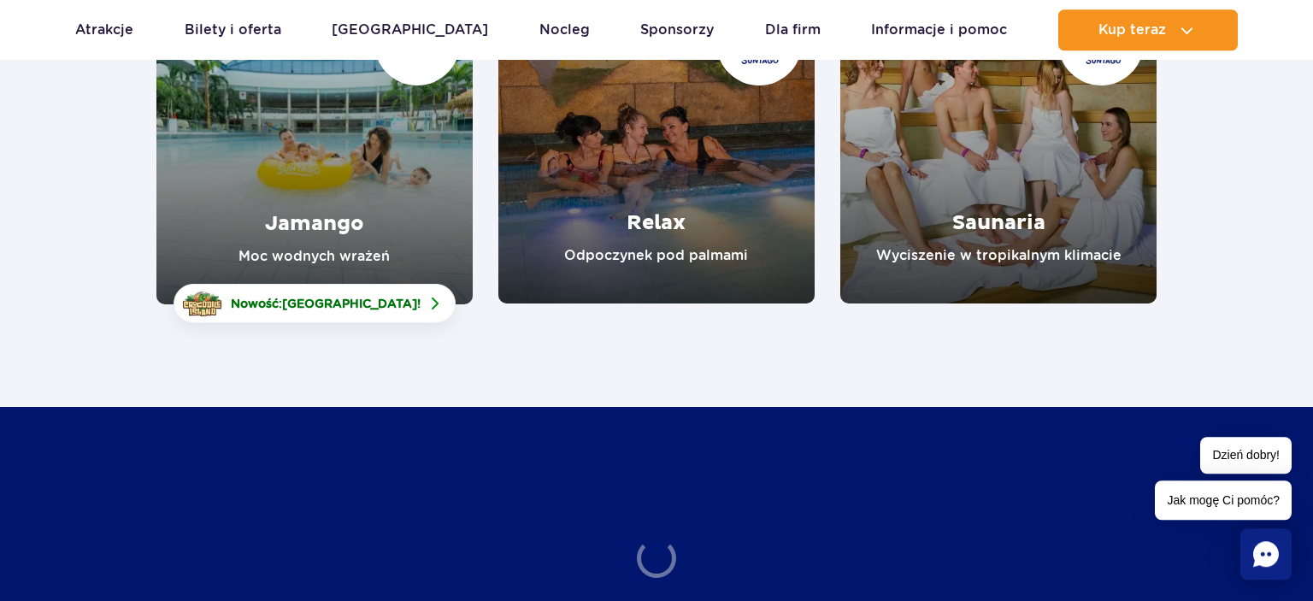
scroll to position [361, 0]
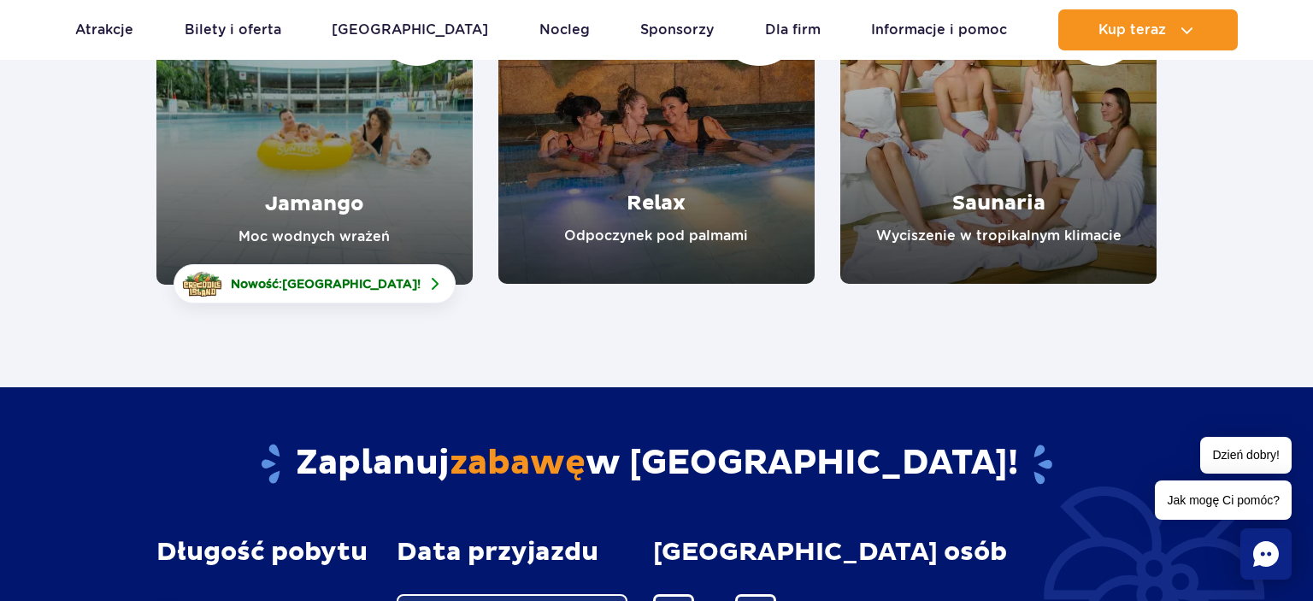
click at [339, 214] on link "Jamango" at bounding box center [314, 126] width 316 height 317
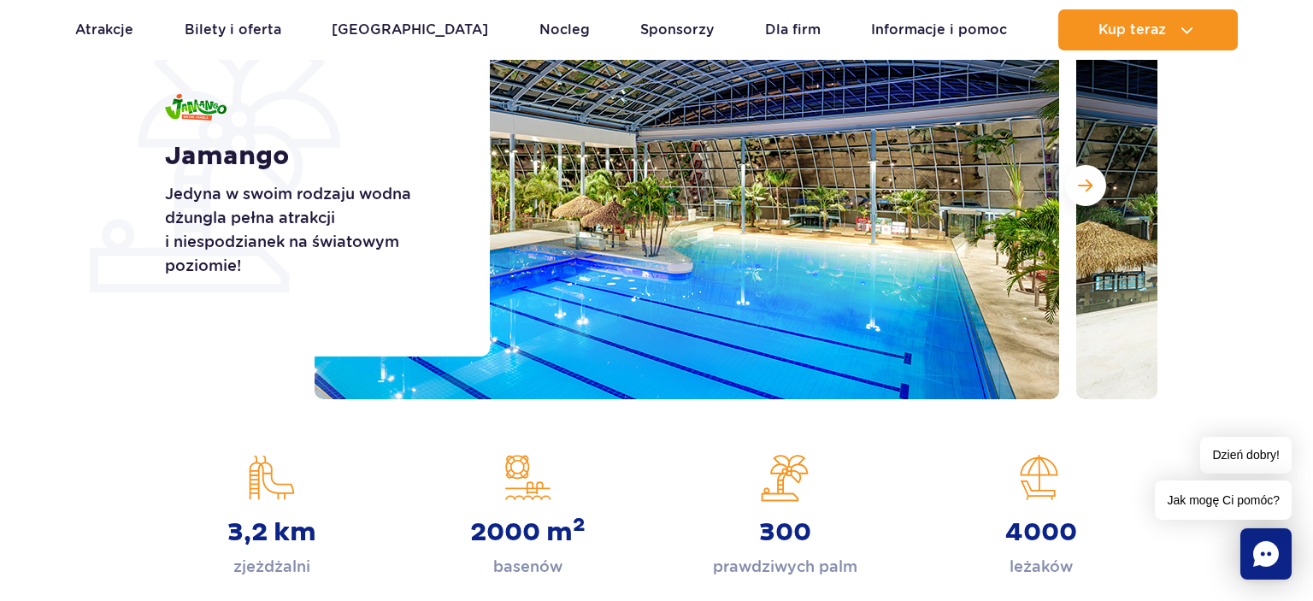
scroll to position [270, 0]
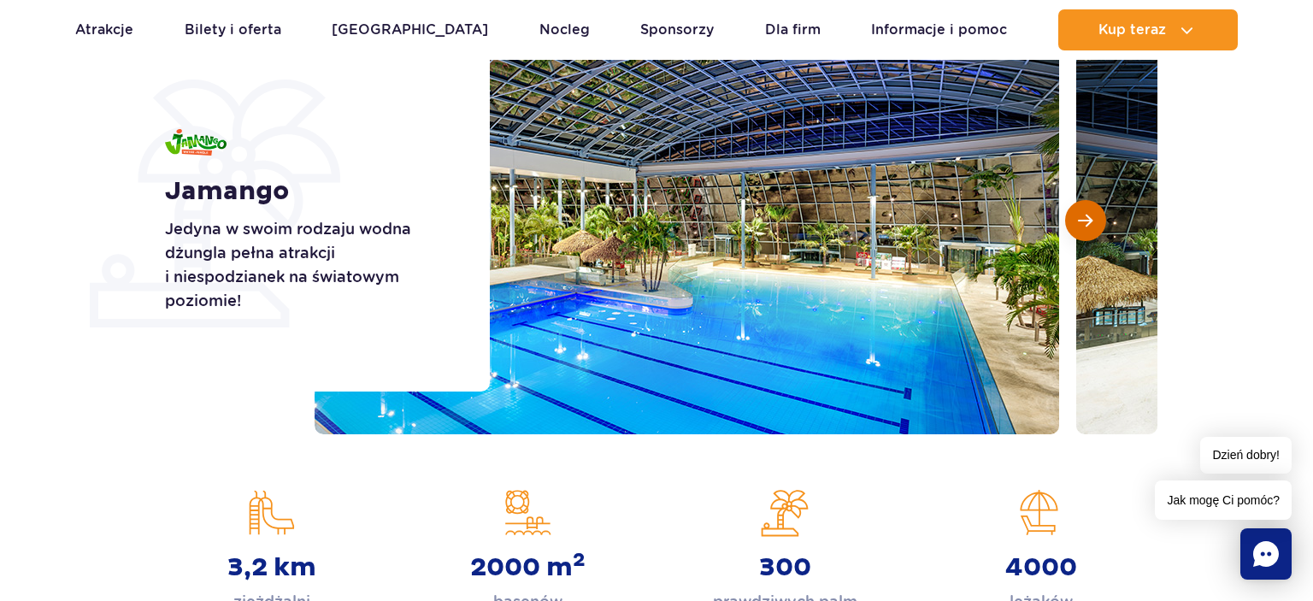
click at [1095, 233] on button "Następny slajd" at bounding box center [1085, 220] width 41 height 41
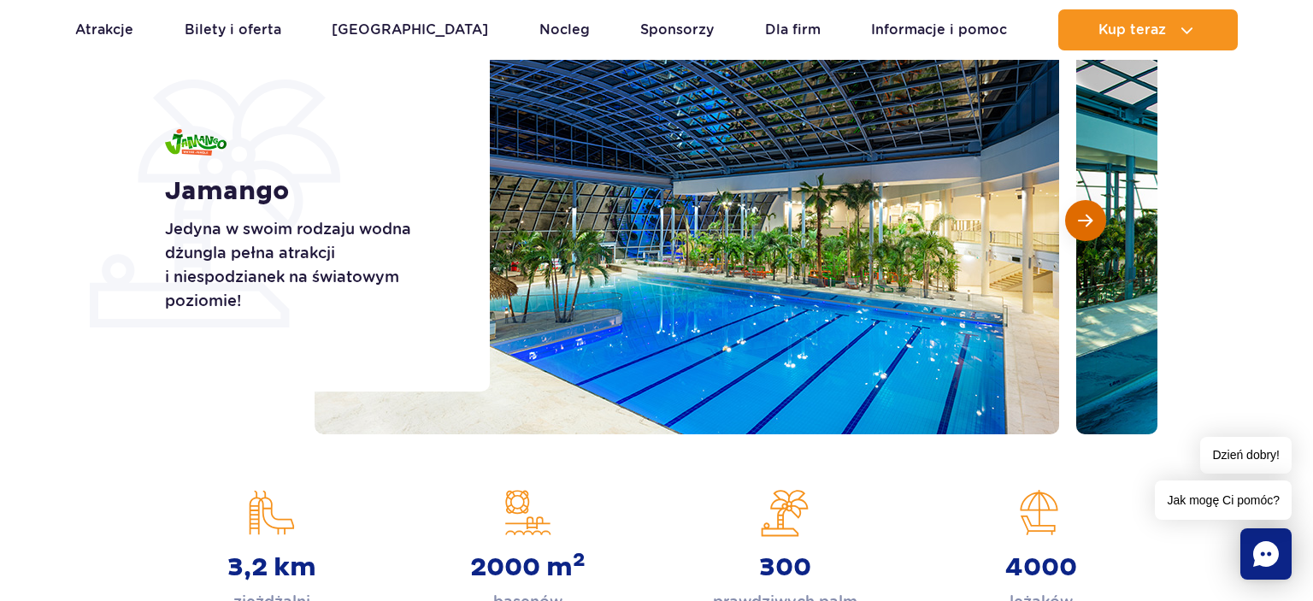
click at [1095, 233] on button "Następny slajd" at bounding box center [1085, 220] width 41 height 41
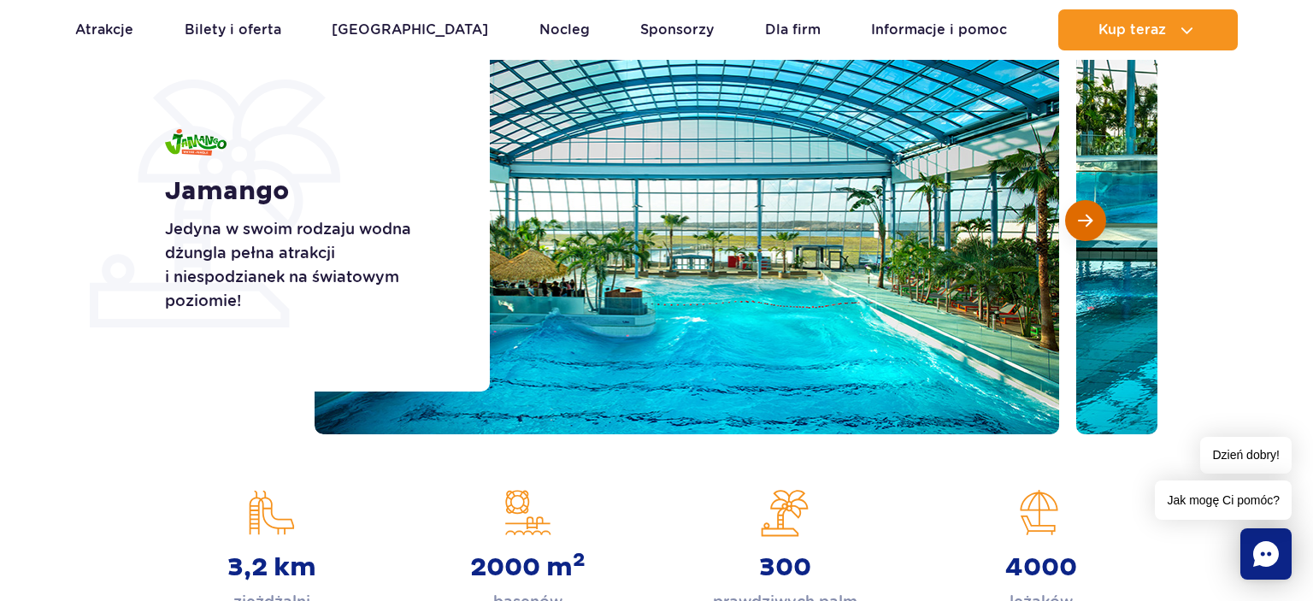
click at [1095, 233] on button "Następny slajd" at bounding box center [1085, 220] width 41 height 41
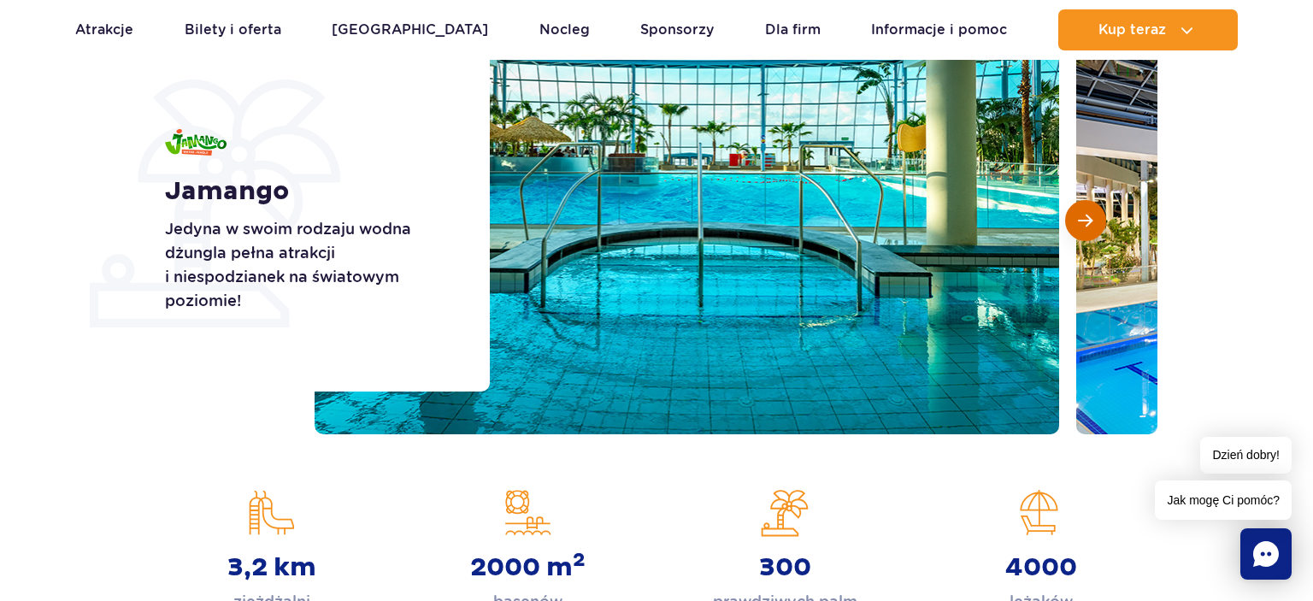
click at [1095, 233] on button "Następny slajd" at bounding box center [1085, 220] width 41 height 41
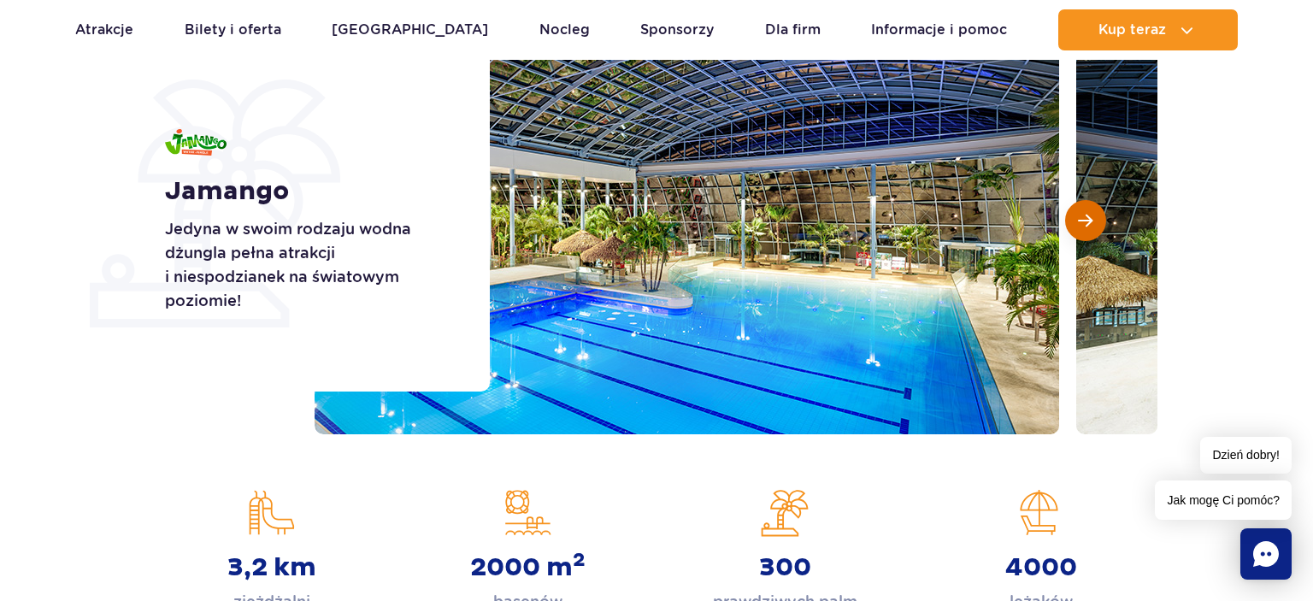
click at [1095, 233] on button "Następny slajd" at bounding box center [1085, 220] width 41 height 41
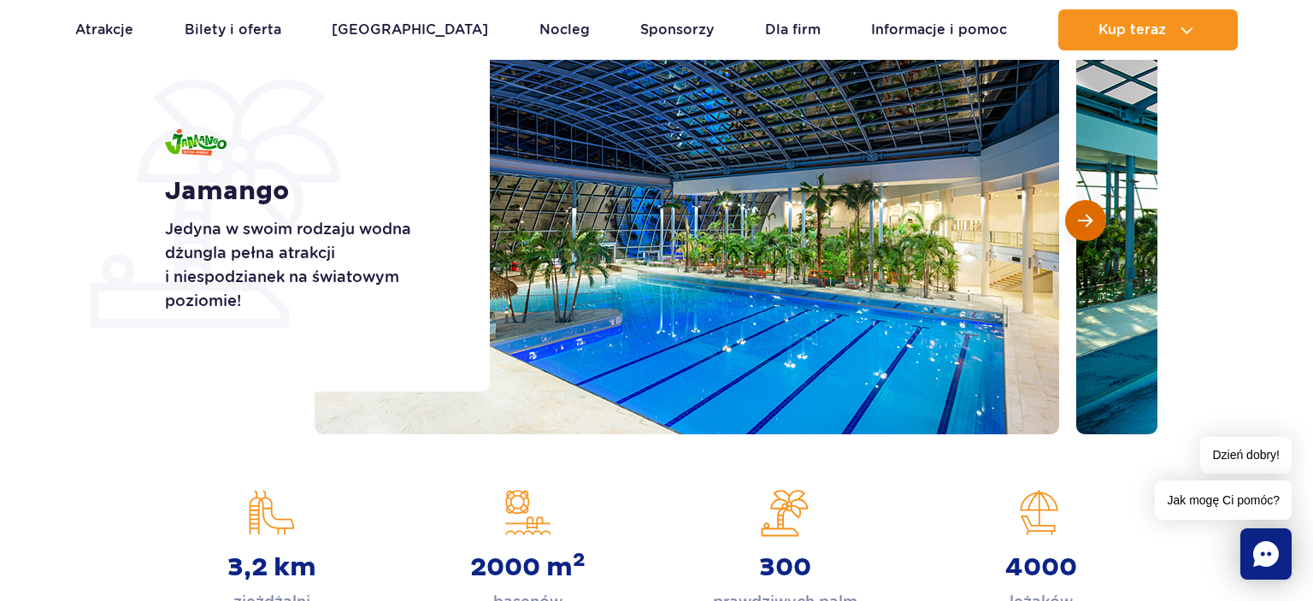
click at [1095, 233] on button "Następny slajd" at bounding box center [1085, 220] width 41 height 41
